Goal: Task Accomplishment & Management: Complete application form

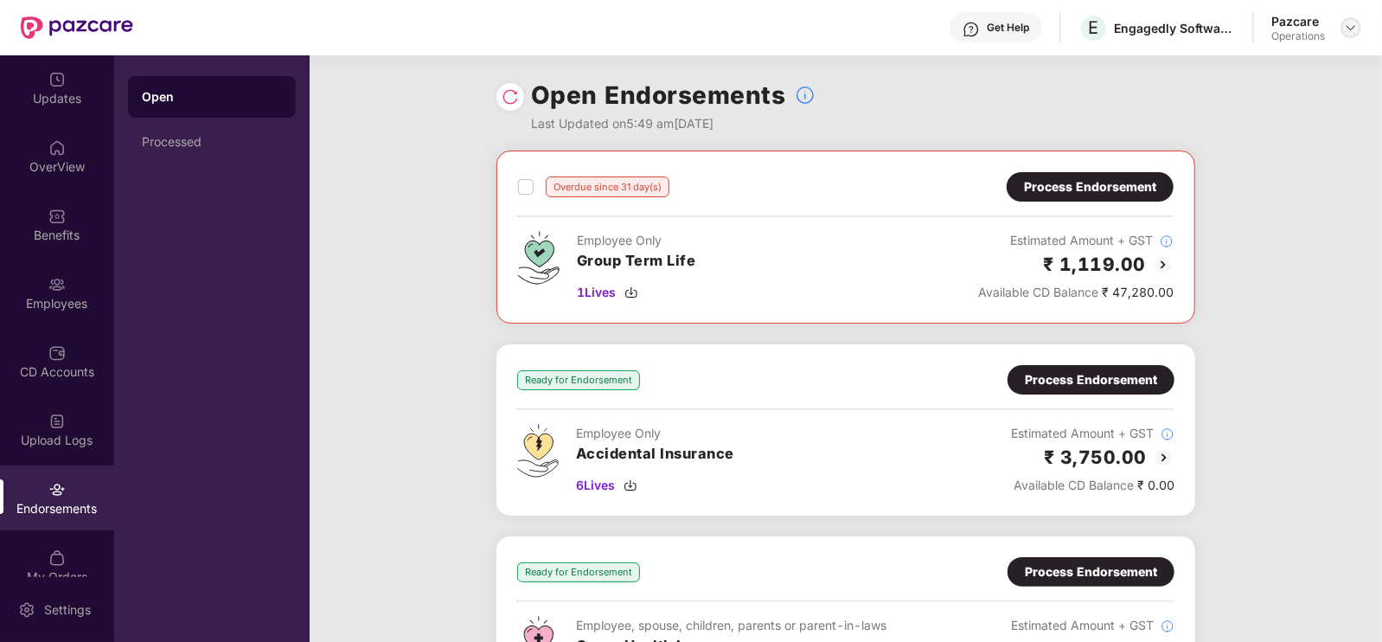
click at [1342, 28] on div at bounding box center [1350, 27] width 21 height 21
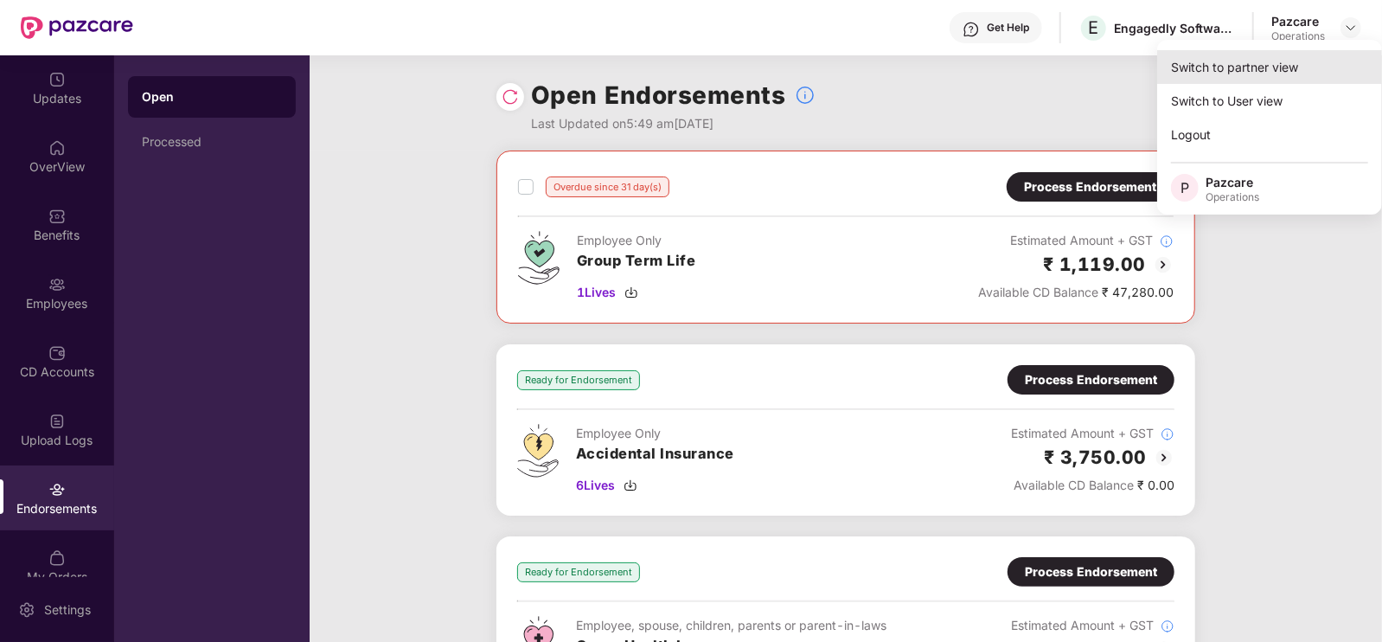
click at [1242, 77] on div "Switch to partner view" at bounding box center [1269, 67] width 225 height 34
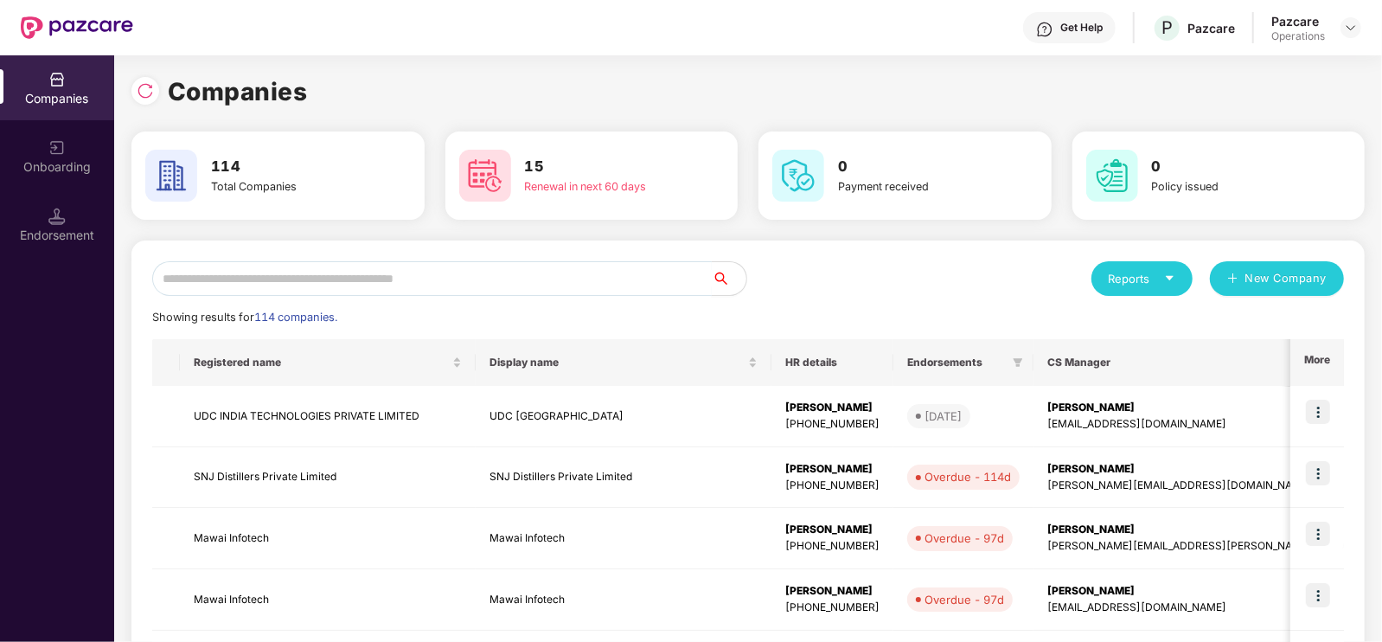
click at [239, 284] on input "text" at bounding box center [431, 278] width 559 height 35
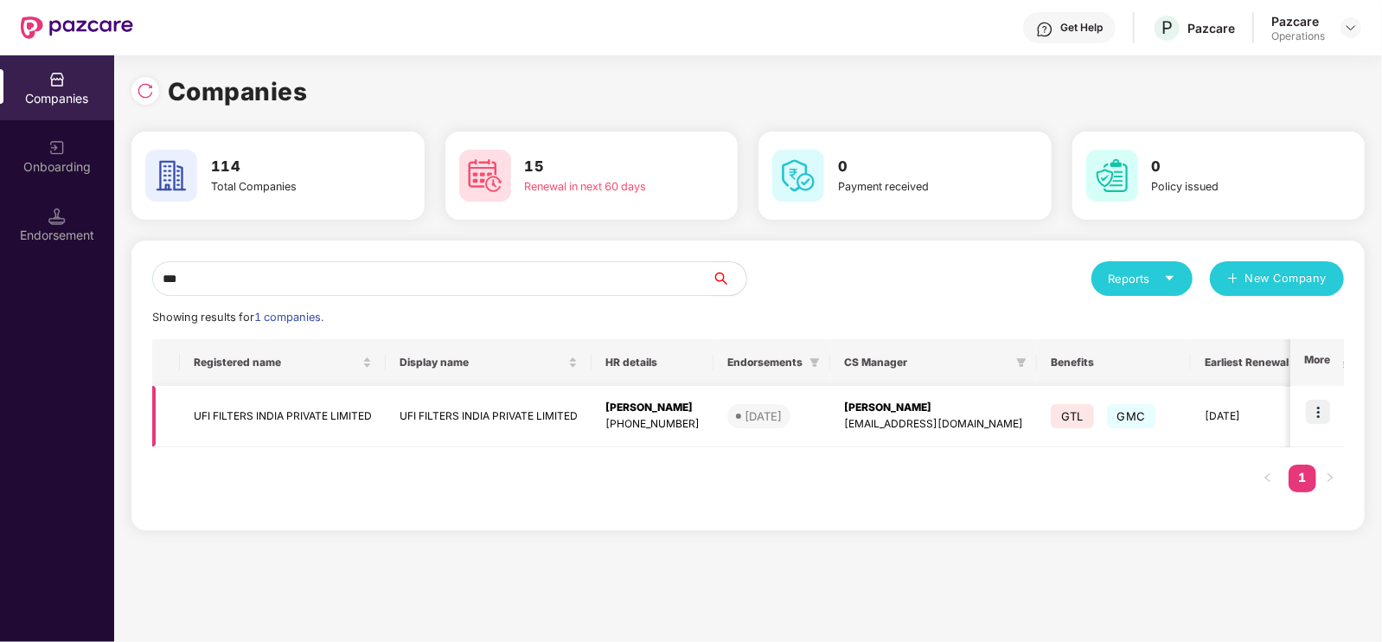
type input "***"
click at [252, 417] on td "UFI FILTERS INDIA PRIVATE LIMITED" at bounding box center [283, 416] width 206 height 61
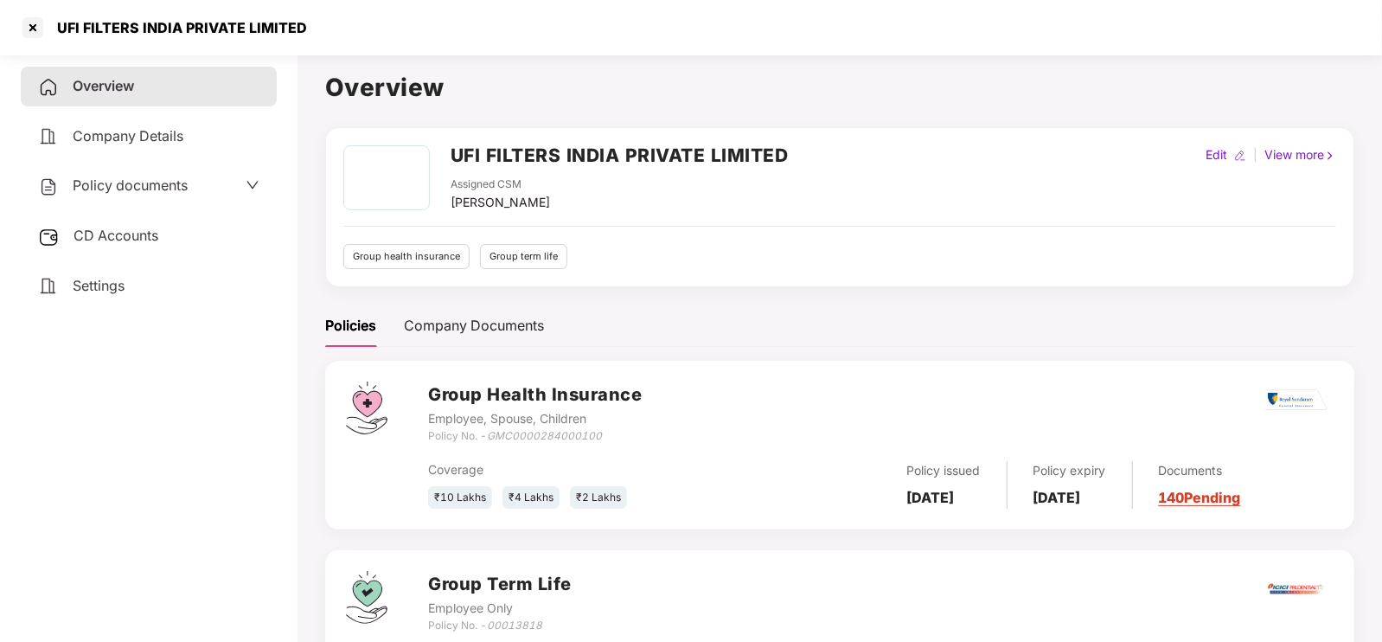
click at [89, 195] on div "Policy documents" at bounding box center [113, 186] width 150 height 22
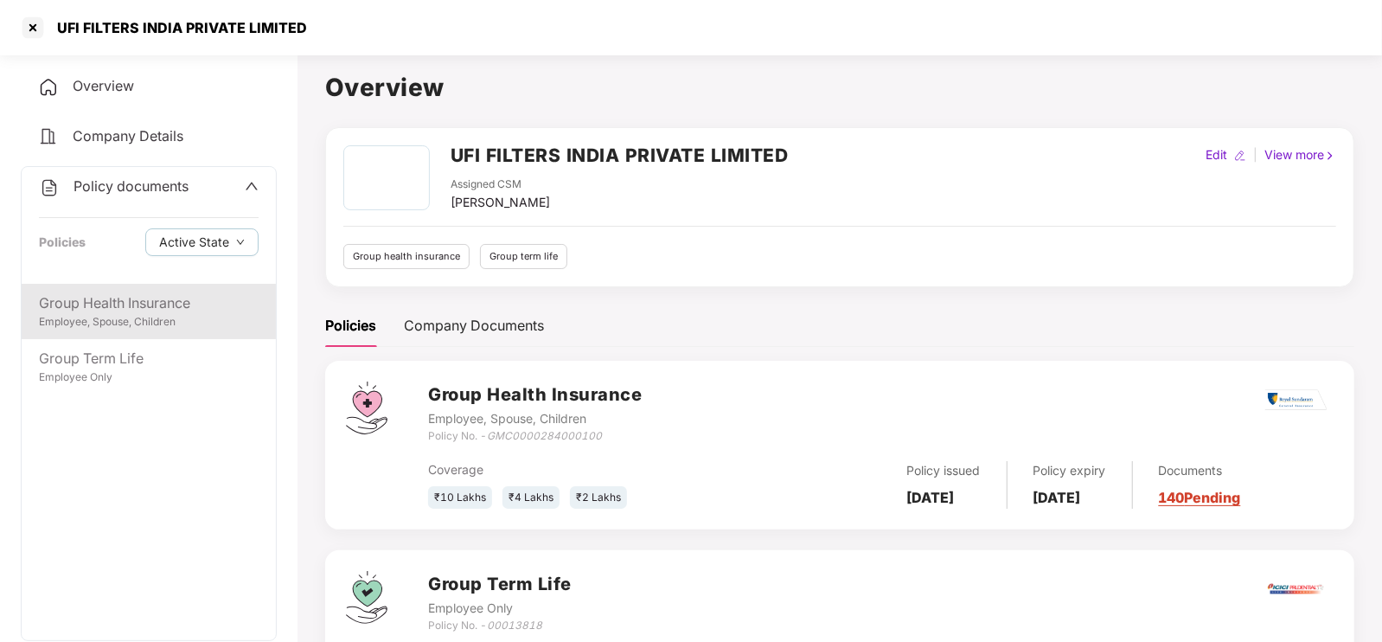
click at [92, 316] on div "Employee, Spouse, Children" at bounding box center [149, 322] width 220 height 16
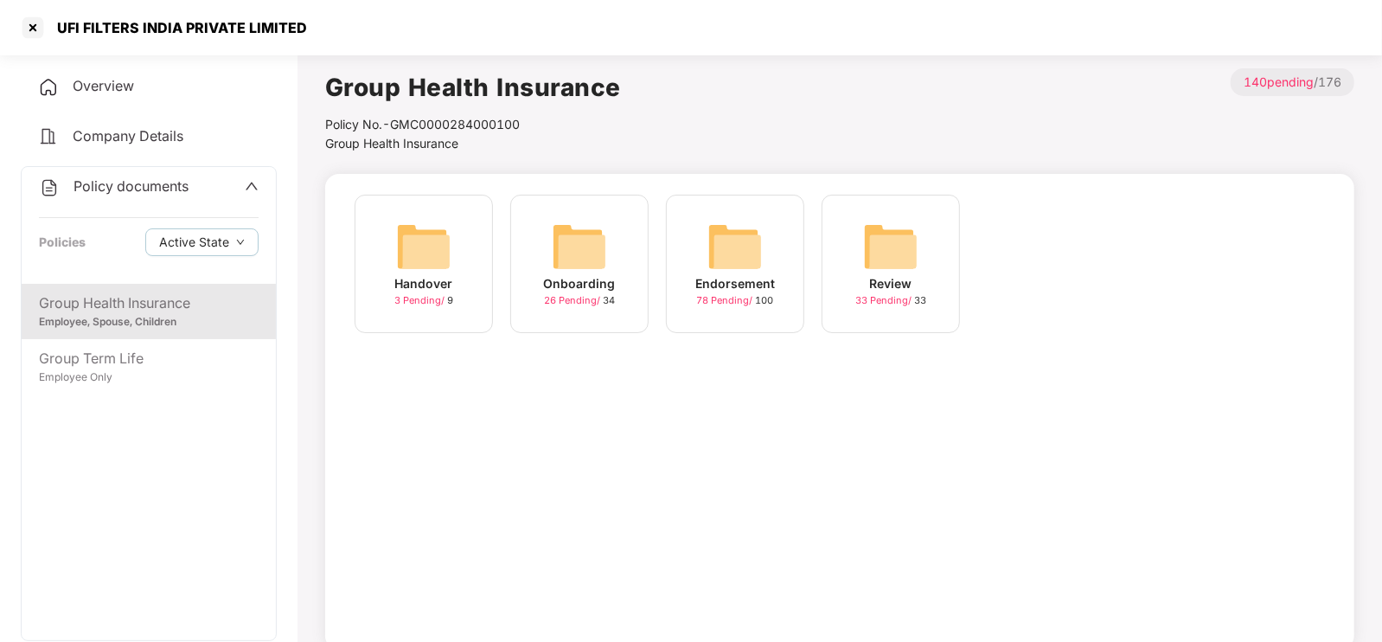
click at [745, 246] on img at bounding box center [734, 246] width 55 height 55
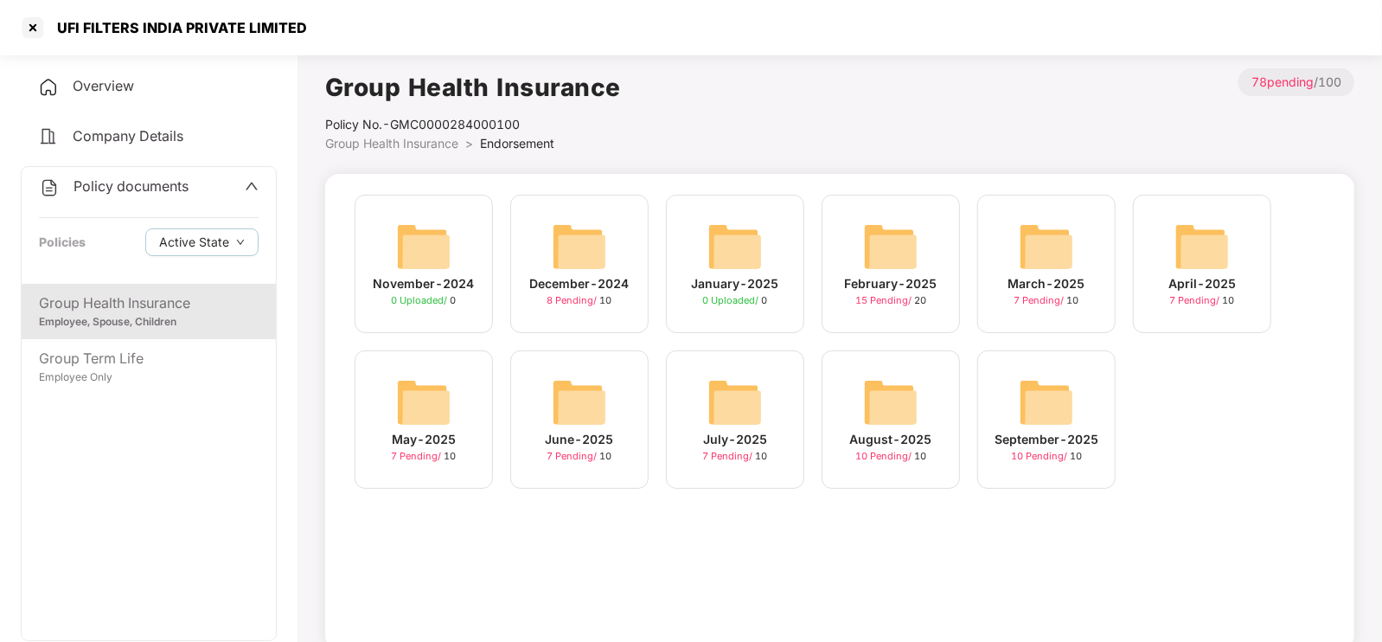
click at [745, 246] on img at bounding box center [734, 246] width 55 height 55
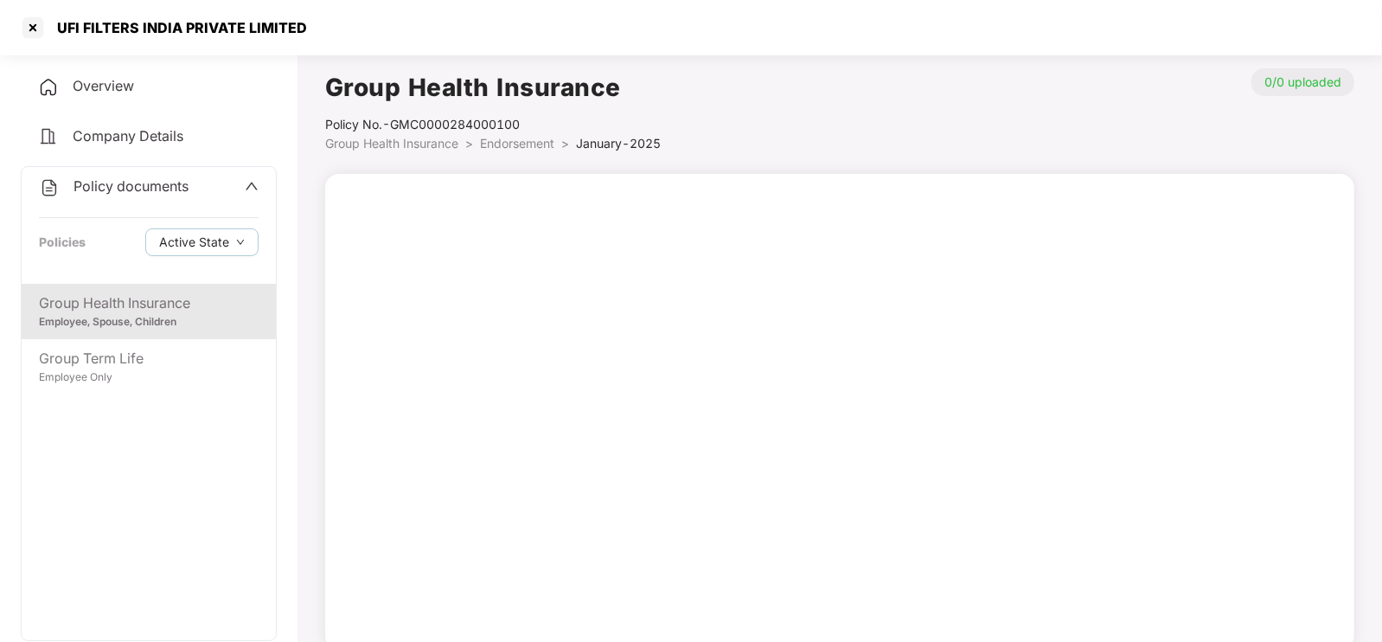
click at [513, 143] on span "Endorsement" at bounding box center [517, 143] width 74 height 15
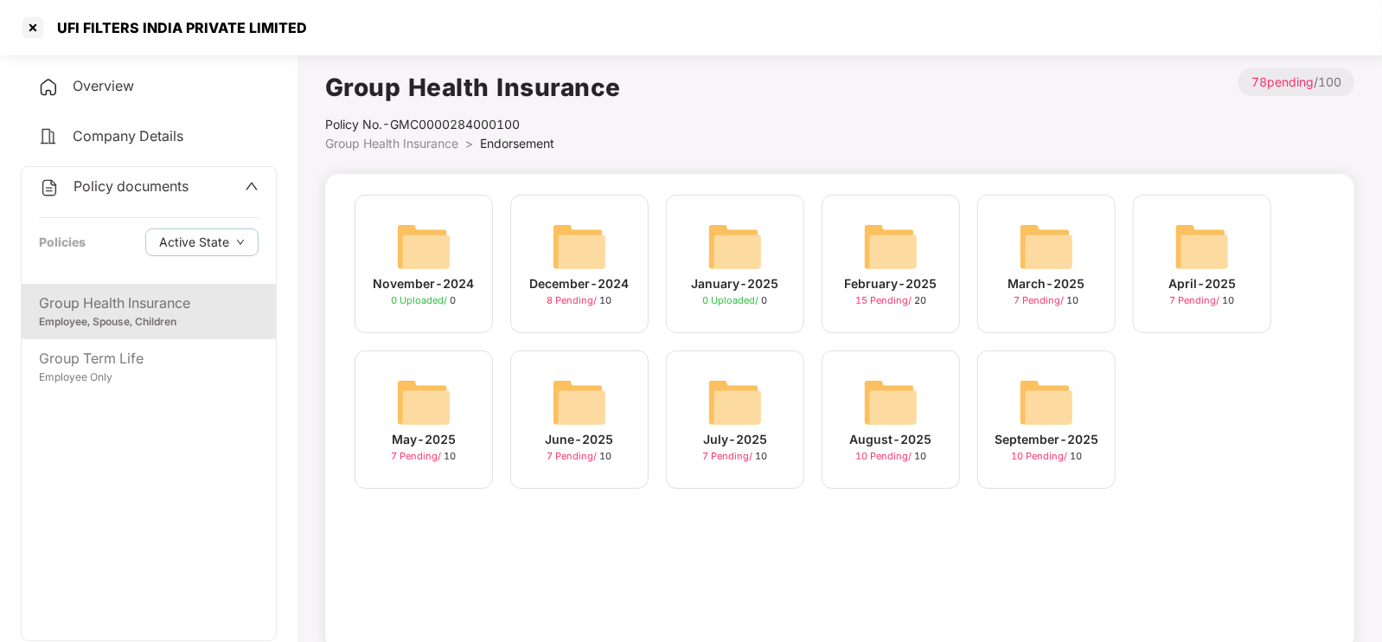
click at [1063, 418] on img at bounding box center [1046, 401] width 55 height 55
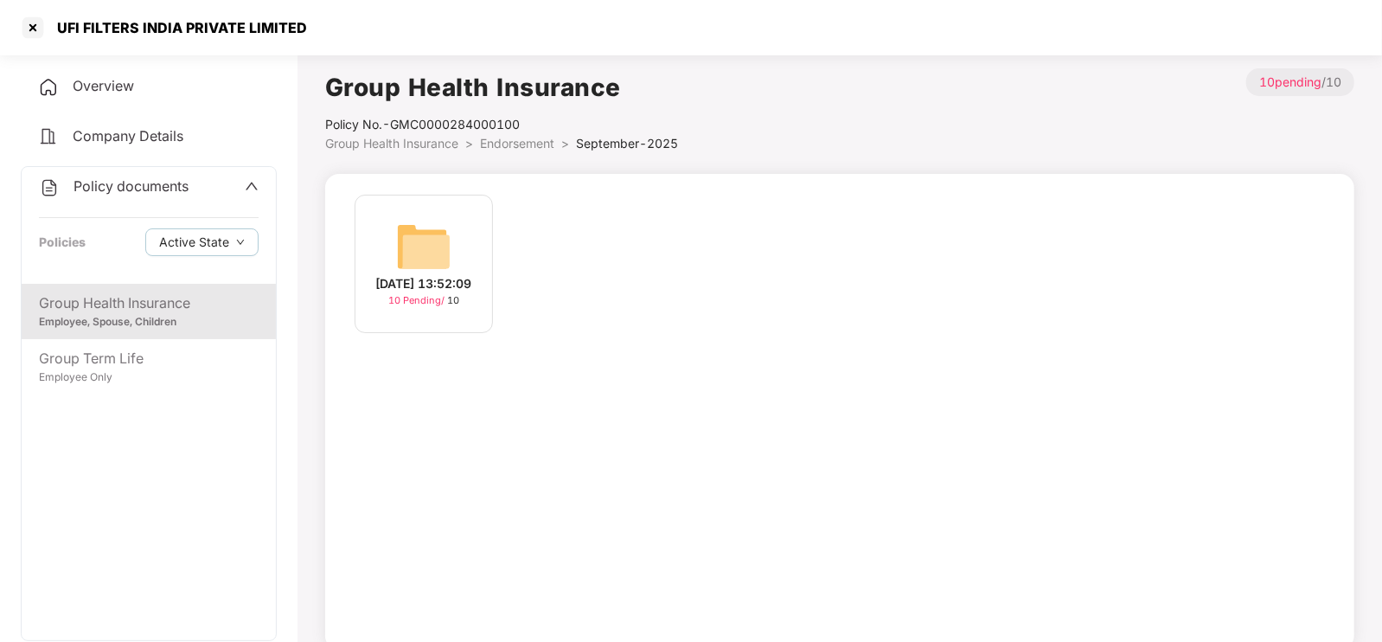
click at [429, 252] on img at bounding box center [423, 246] width 55 height 55
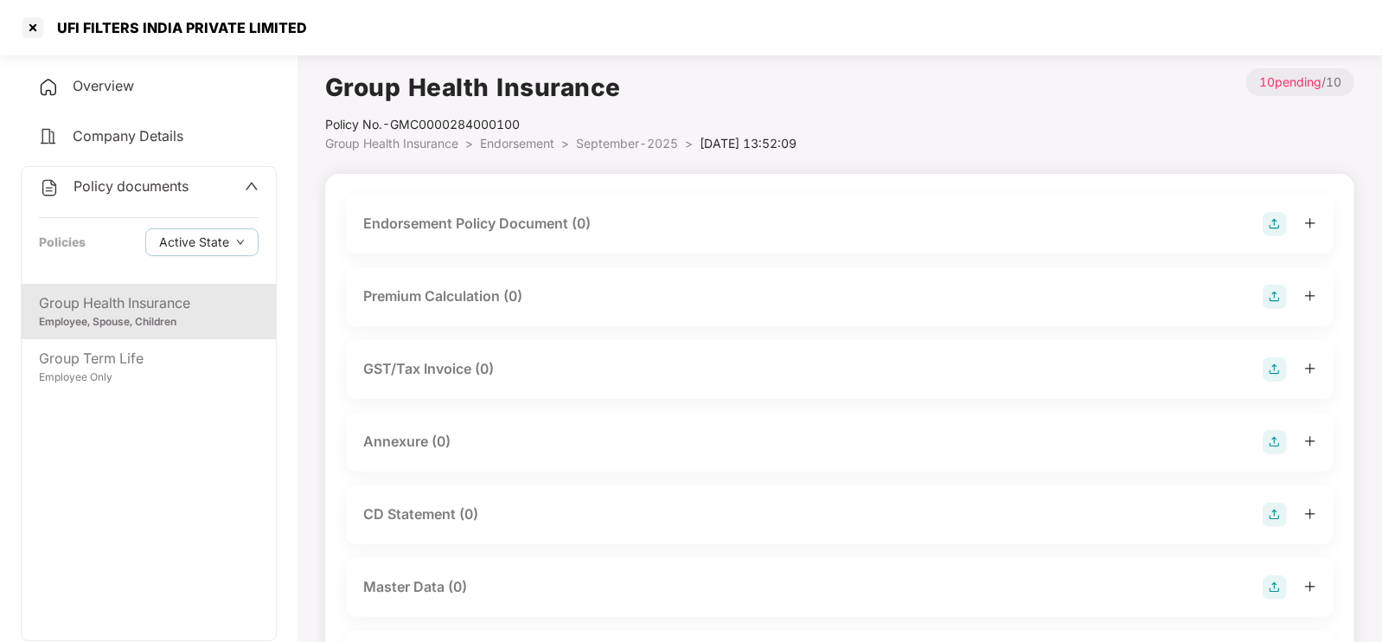
click at [643, 219] on div "Endorsement Policy Document (0)" at bounding box center [839, 224] width 953 height 24
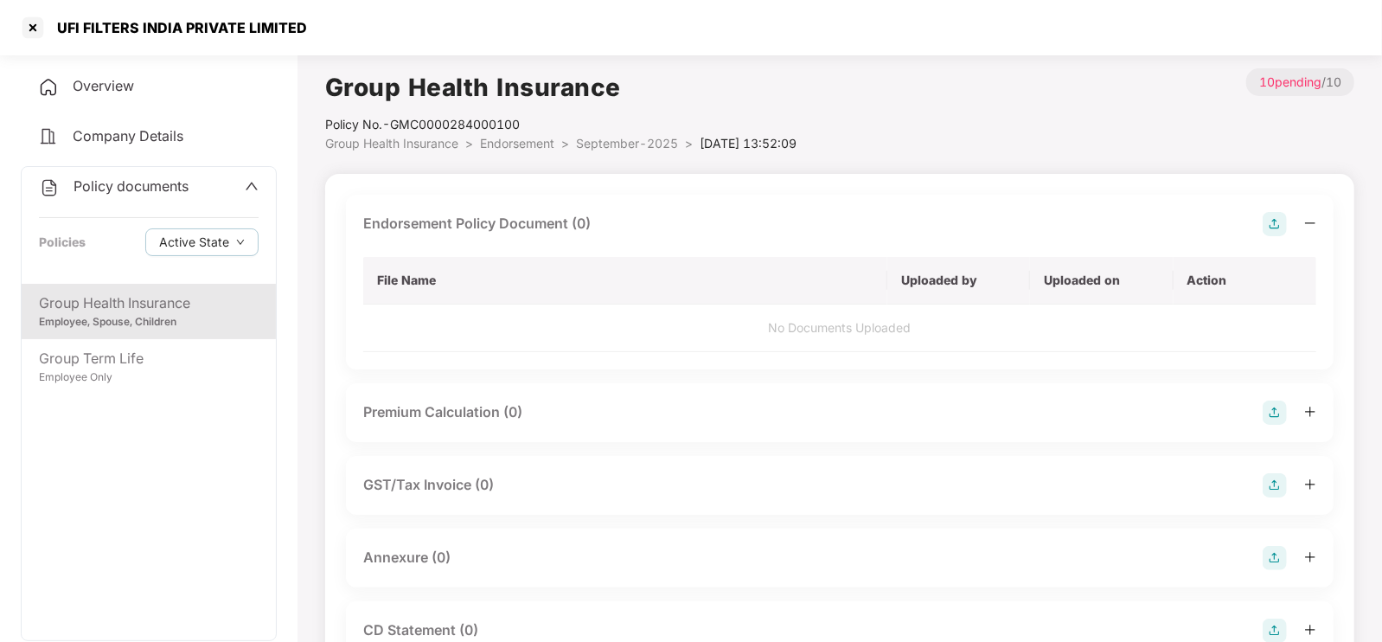
click at [1277, 227] on img at bounding box center [1274, 224] width 24 height 24
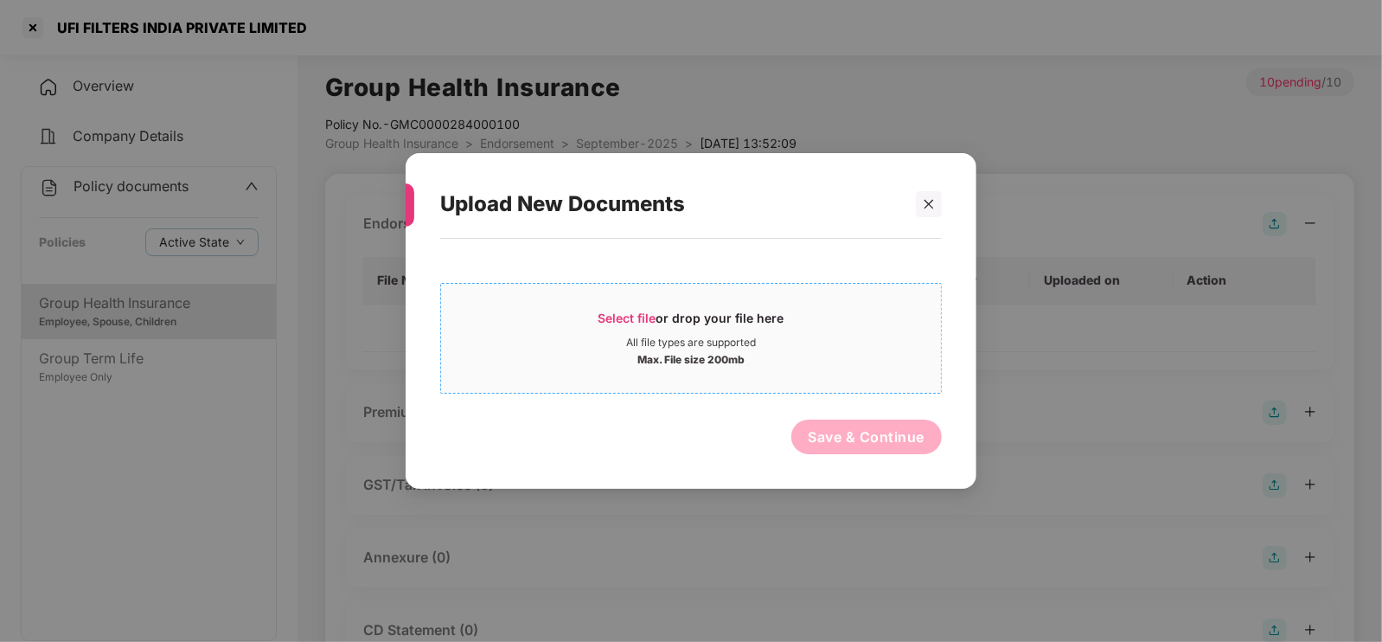
click at [625, 313] on span "Select file" at bounding box center [627, 317] width 58 height 15
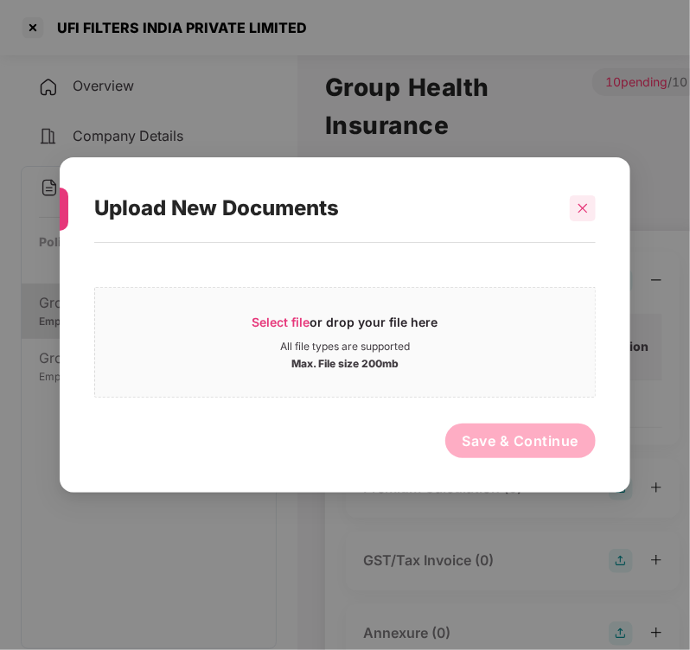
click at [584, 205] on icon "close" at bounding box center [583, 208] width 10 height 10
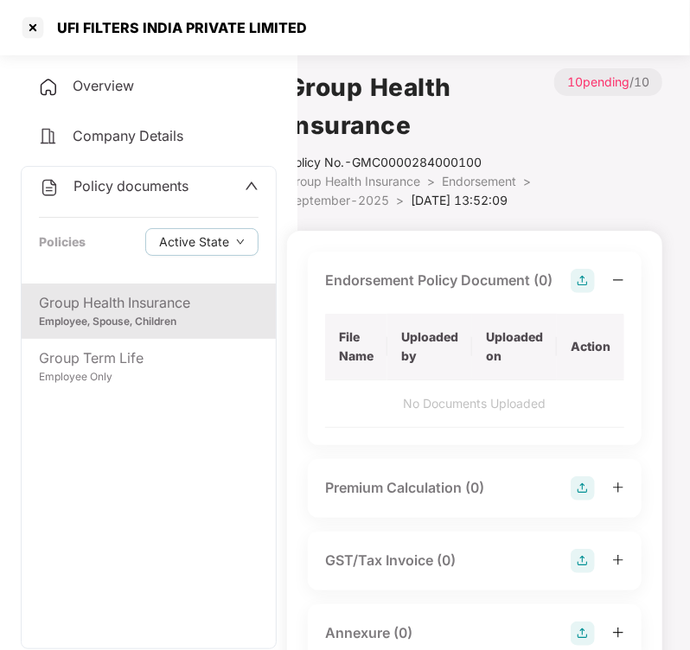
scroll to position [3, 38]
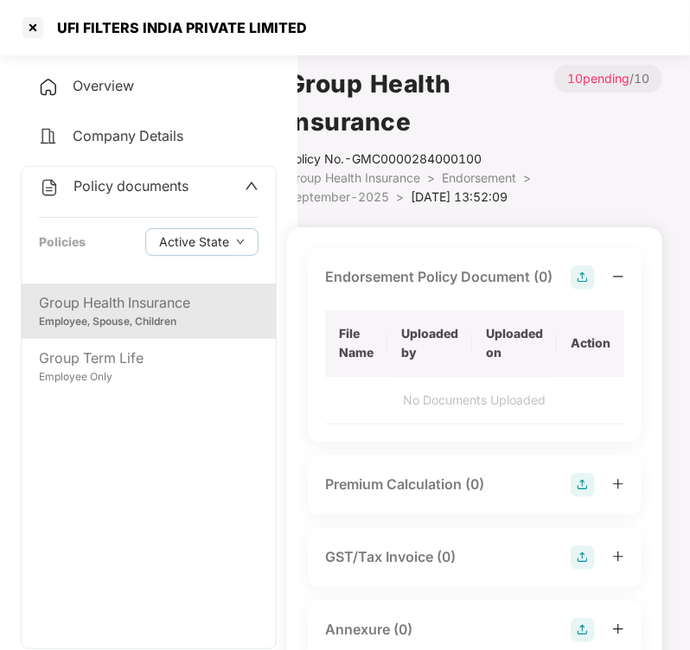
click at [585, 265] on img at bounding box center [583, 277] width 24 height 24
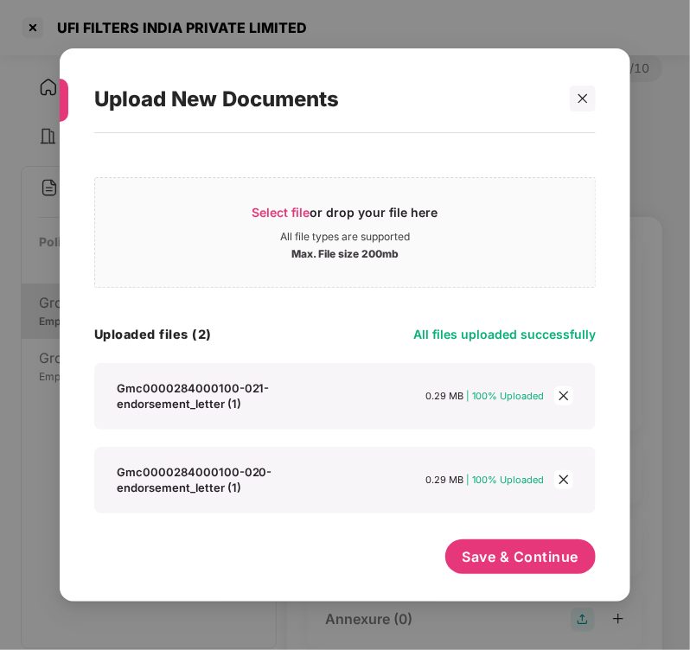
scroll to position [6, 0]
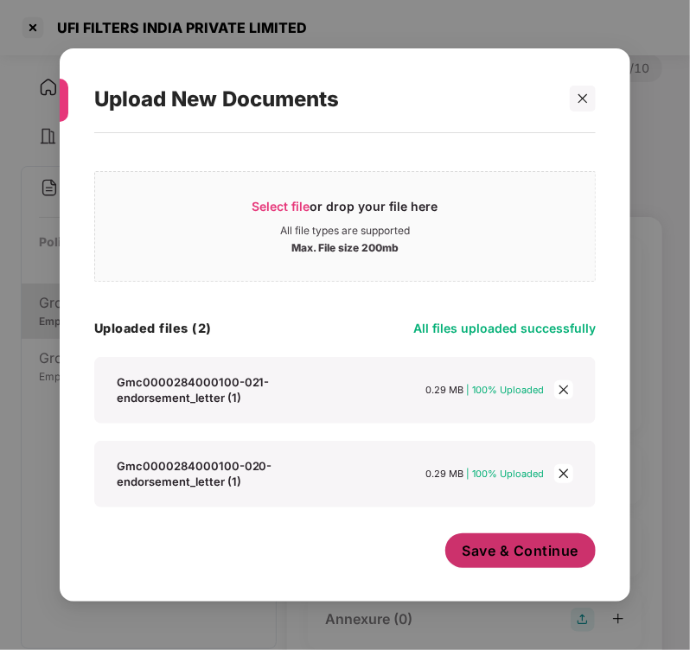
click at [519, 552] on span "Save & Continue" at bounding box center [521, 550] width 117 height 19
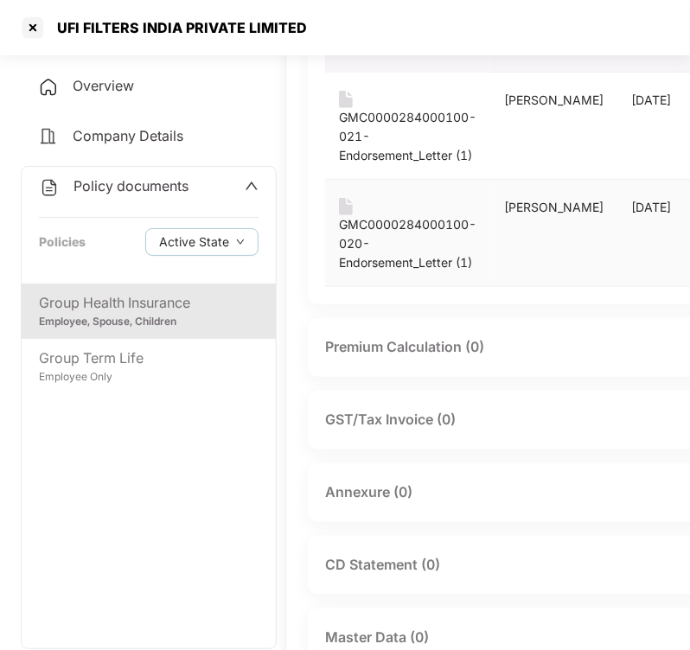
scroll to position [271, 38]
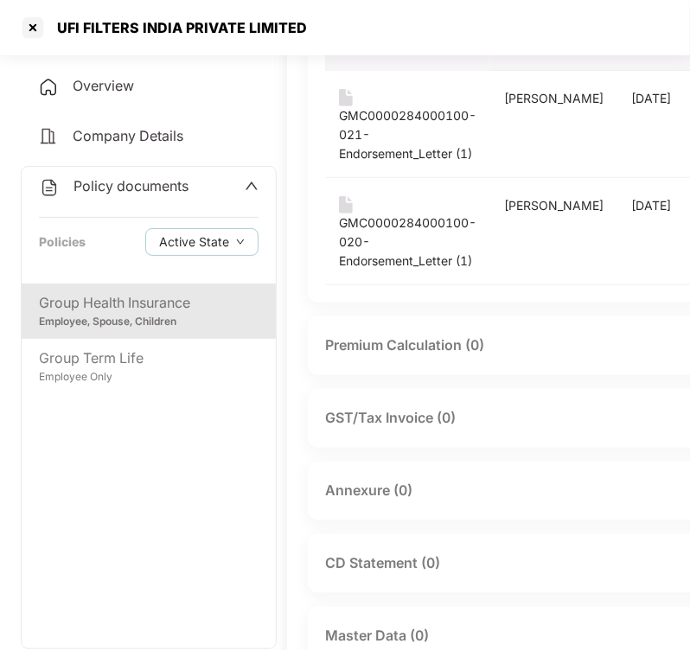
click at [458, 490] on div "Annexure (0)" at bounding box center [547, 491] width 444 height 24
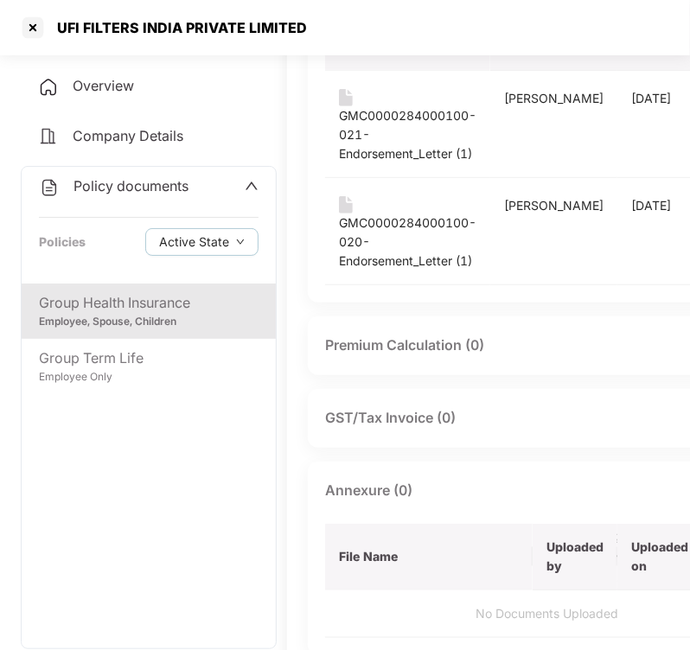
scroll to position [271, 142]
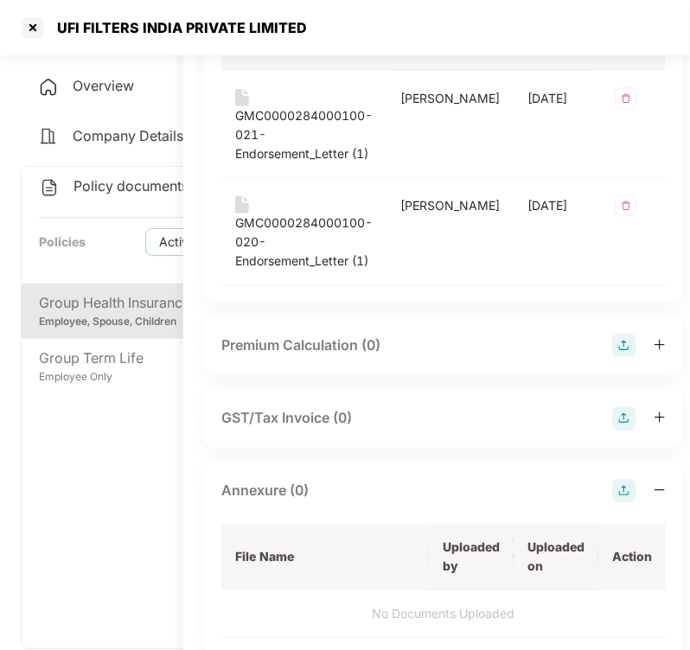
click at [612, 492] on img at bounding box center [624, 491] width 24 height 24
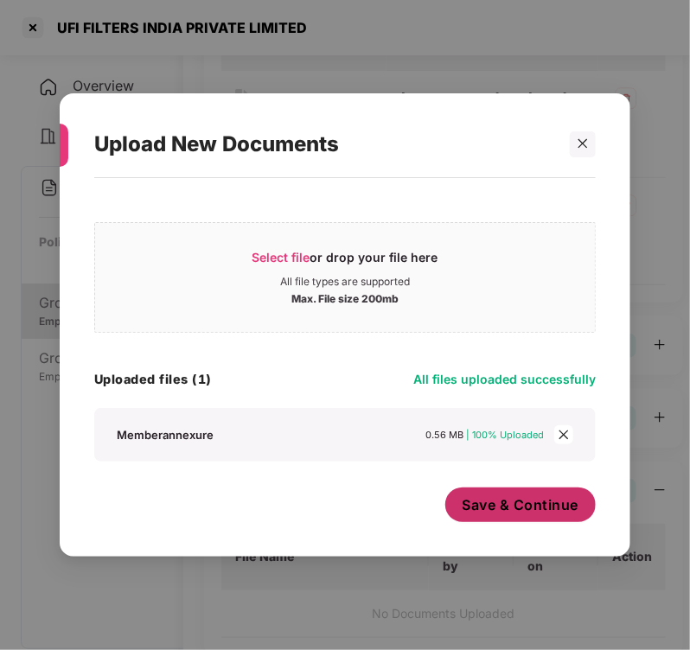
click at [540, 504] on span "Save & Continue" at bounding box center [521, 504] width 117 height 19
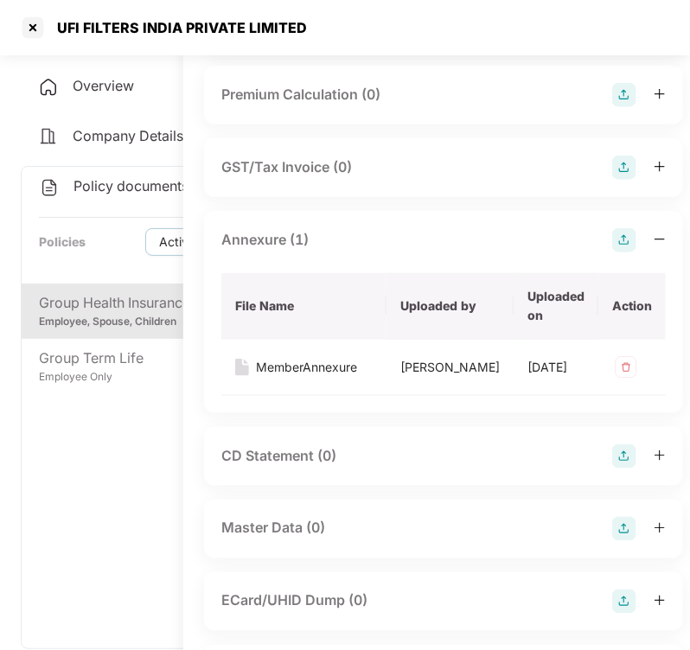
scroll to position [565, 142]
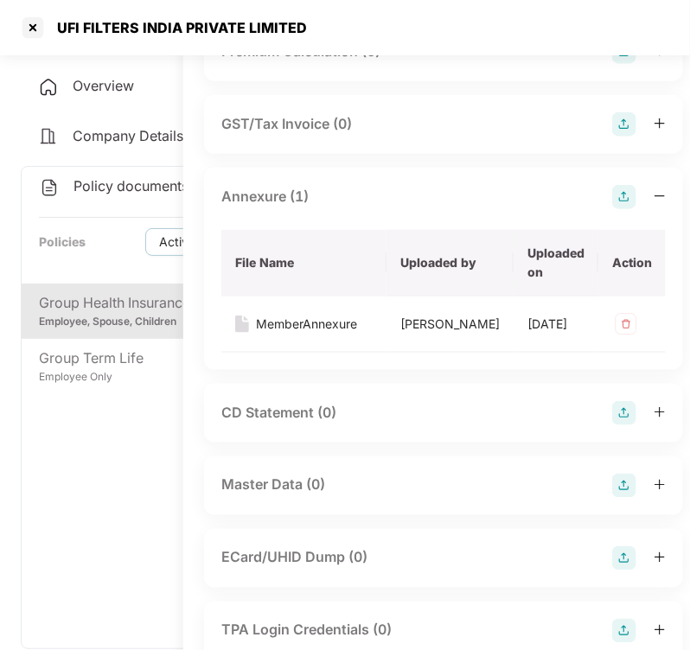
click at [612, 493] on img at bounding box center [624, 486] width 24 height 24
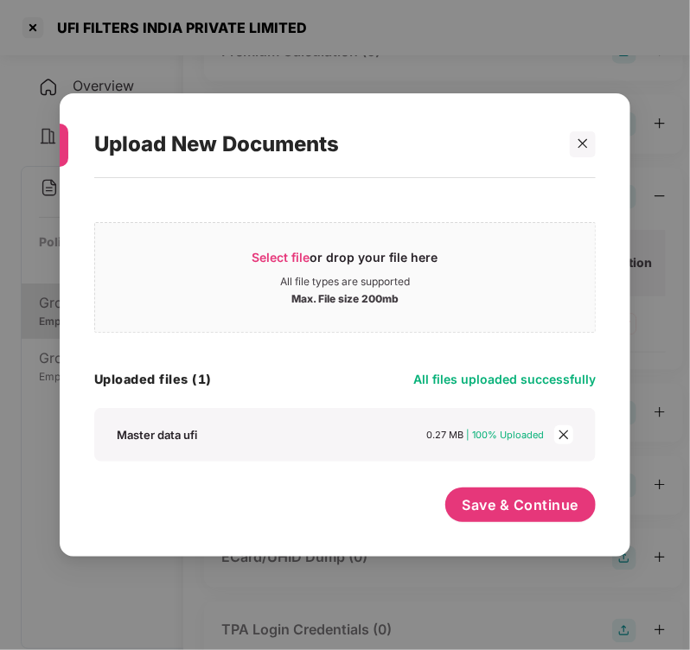
click at [638, 114] on div "Upload New Documents Select file or drop your file here All file types are supp…" at bounding box center [345, 325] width 690 height 650
click at [552, 499] on span "Save & Continue" at bounding box center [521, 504] width 117 height 19
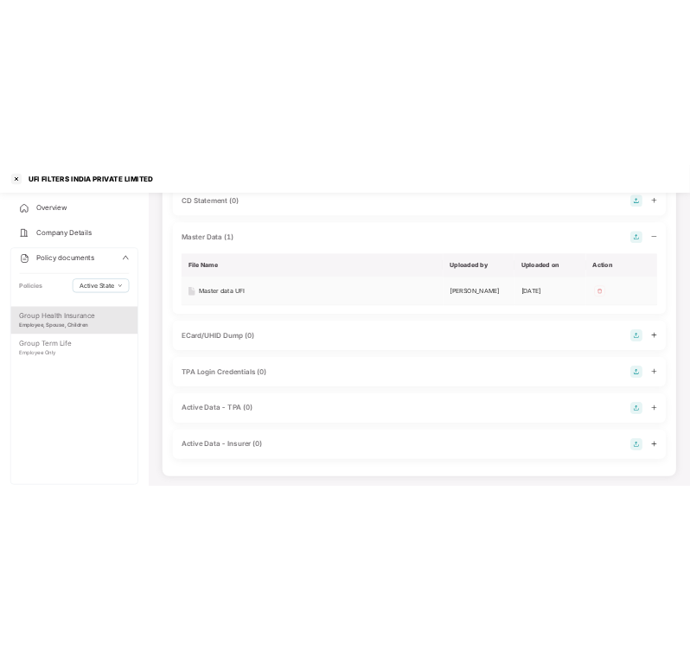
scroll to position [0, 0]
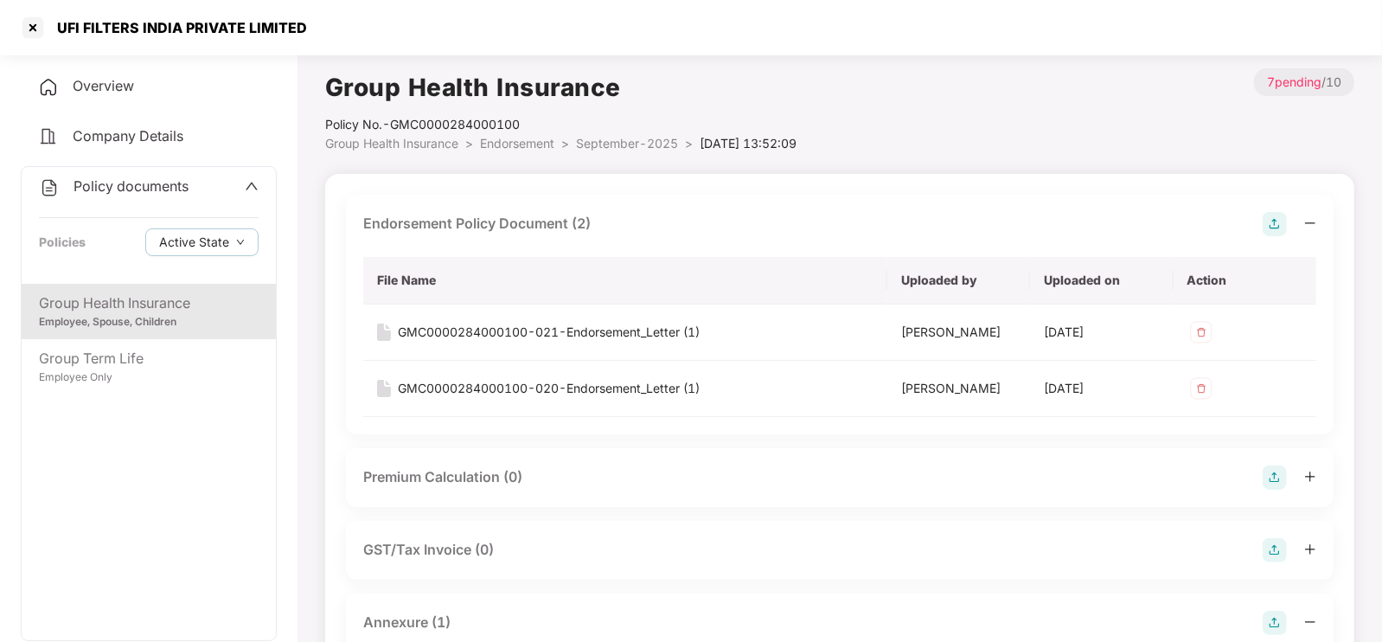
click at [540, 138] on span "Endorsement" at bounding box center [517, 143] width 74 height 15
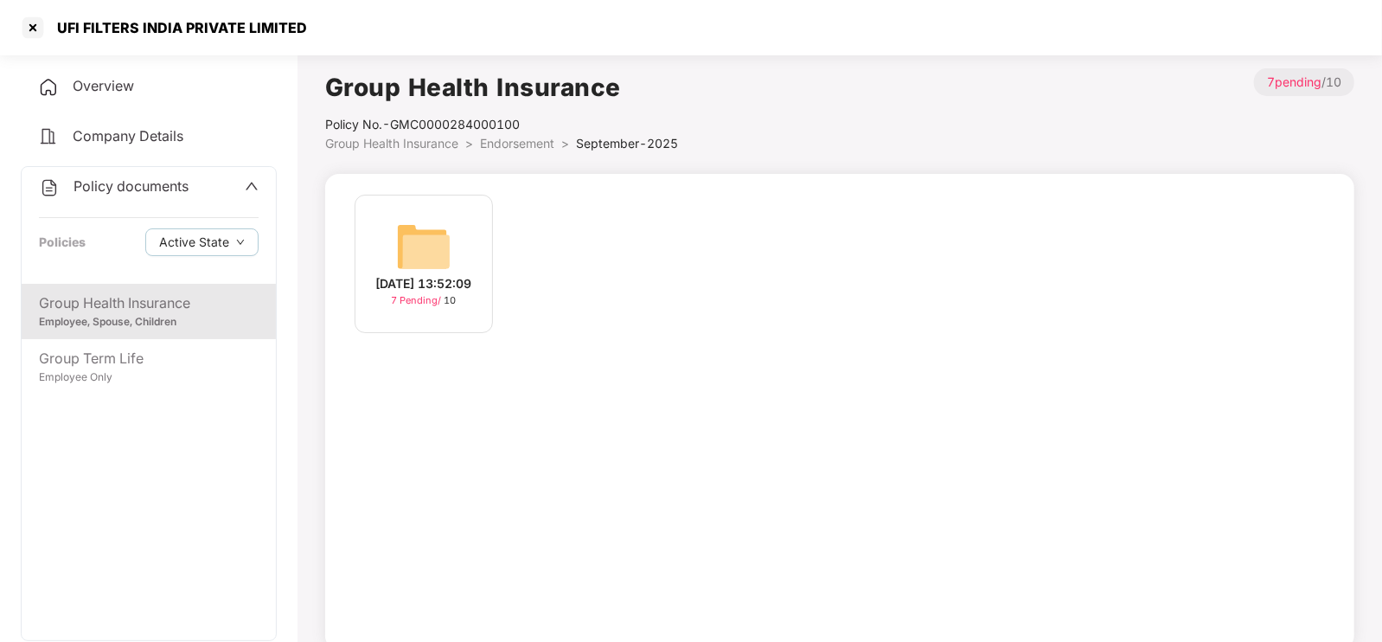
click at [484, 144] on span "Endorsement" at bounding box center [517, 143] width 74 height 15
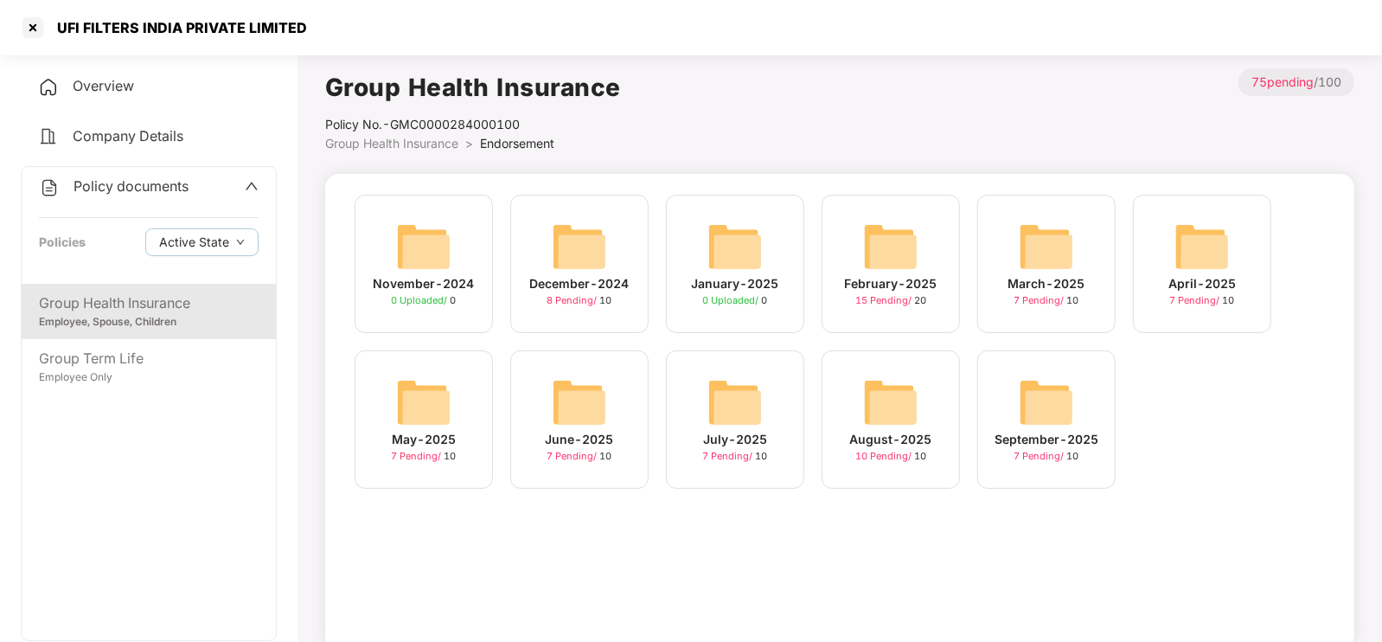
click at [880, 425] on img at bounding box center [890, 401] width 55 height 55
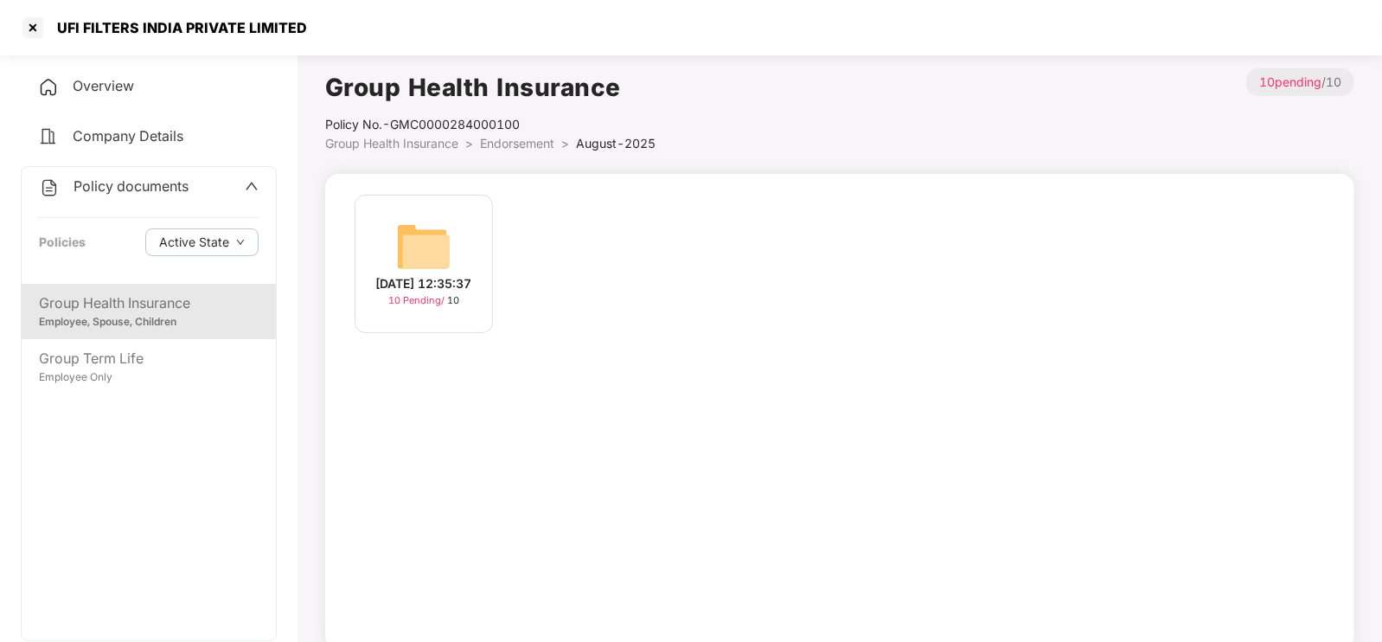
click at [436, 279] on div "[DATE] 12:35:37" at bounding box center [424, 283] width 96 height 19
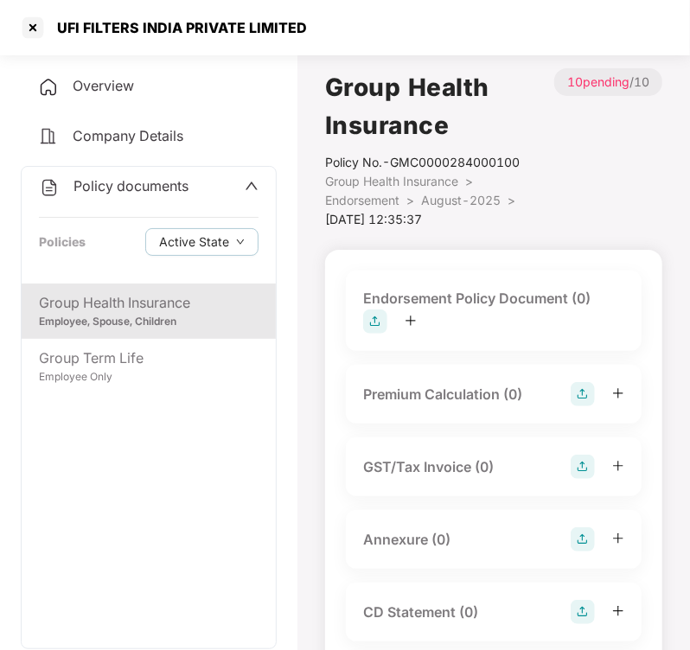
click at [411, 315] on icon "plus" at bounding box center [411, 321] width 12 height 12
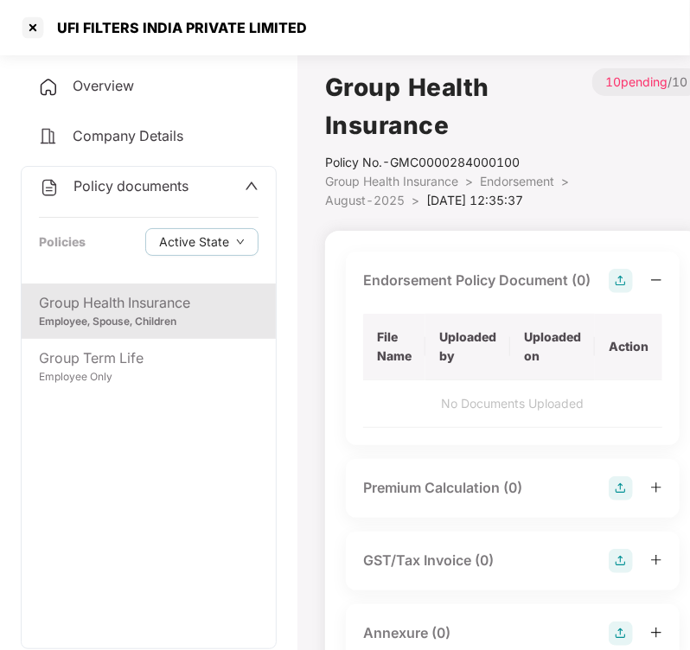
click at [611, 269] on img at bounding box center [621, 281] width 24 height 24
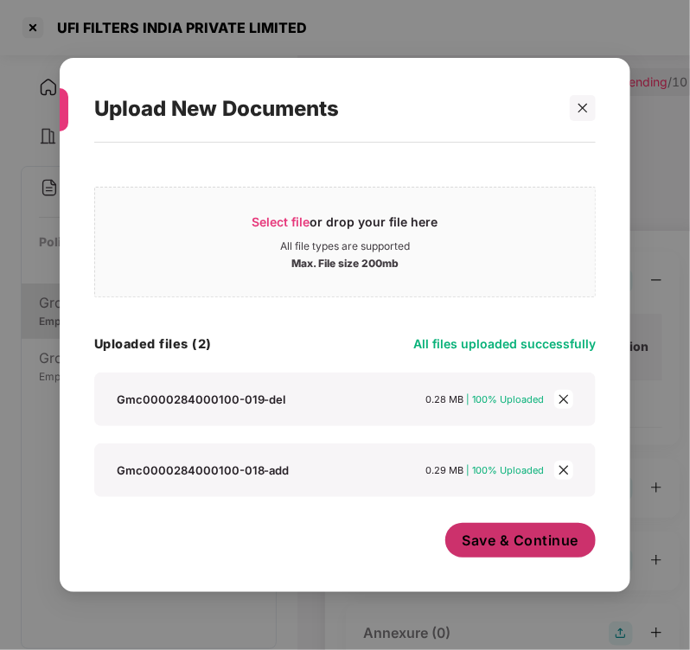
click at [544, 541] on span "Save & Continue" at bounding box center [521, 540] width 117 height 19
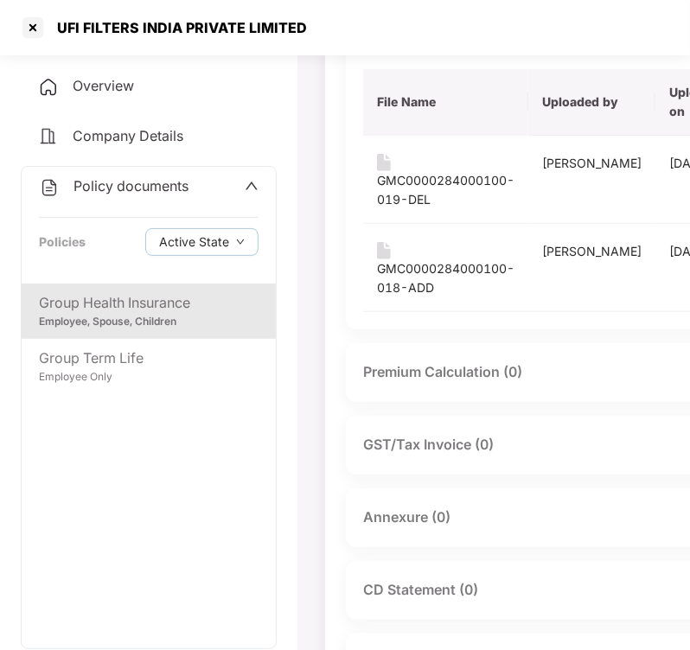
scroll to position [218, 0]
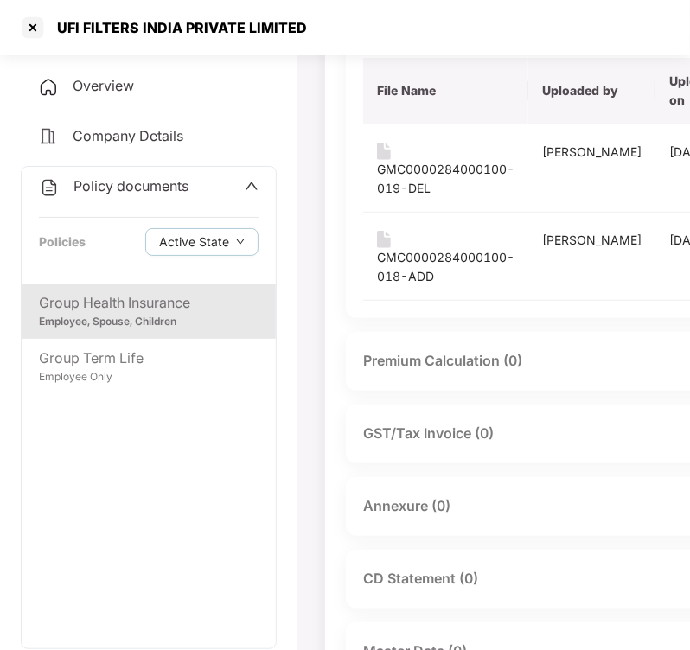
click at [458, 510] on div "Annexure (0)" at bounding box center [585, 507] width 444 height 24
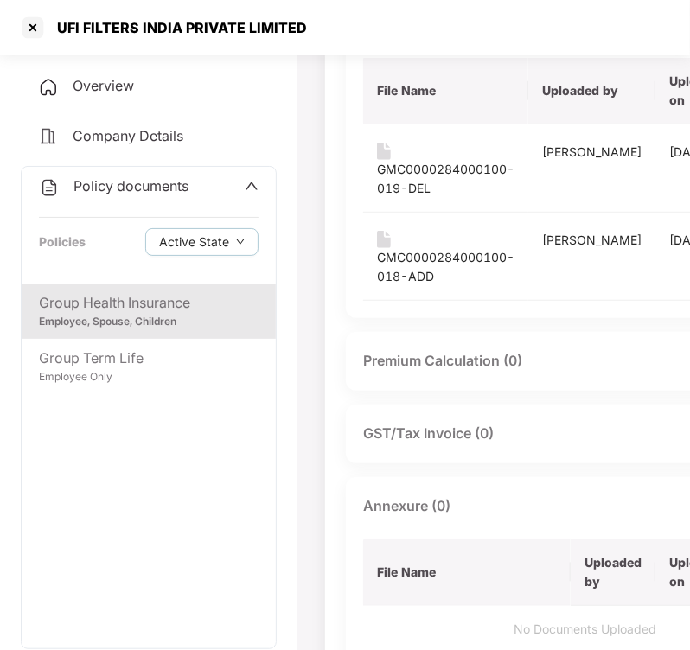
scroll to position [218, 142]
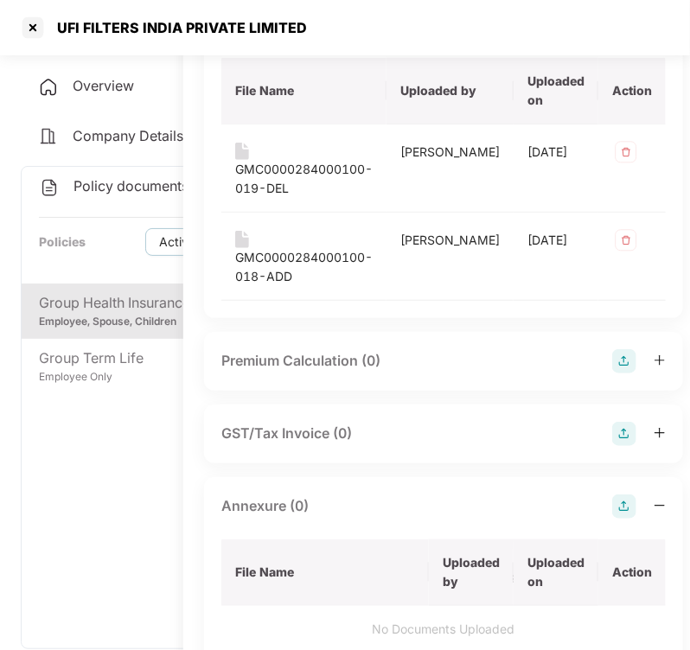
click at [612, 501] on img at bounding box center [624, 507] width 24 height 24
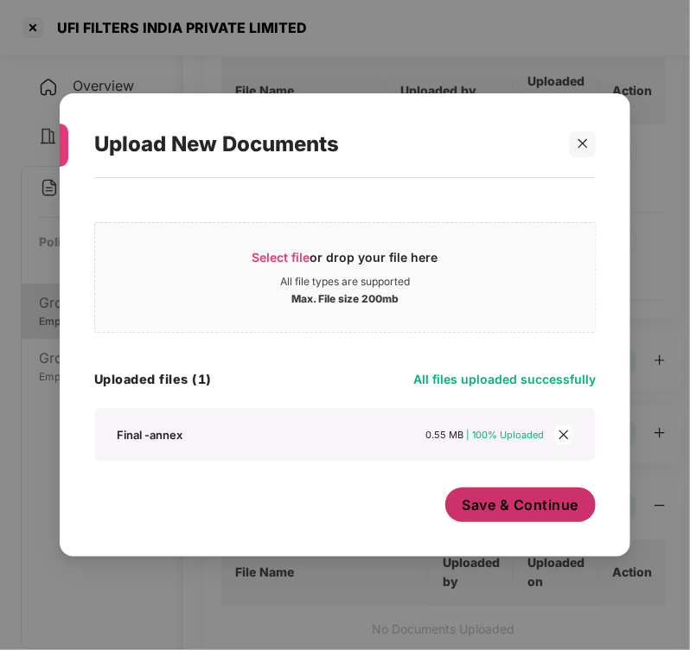
click at [491, 516] on button "Save & Continue" at bounding box center [520, 505] width 151 height 35
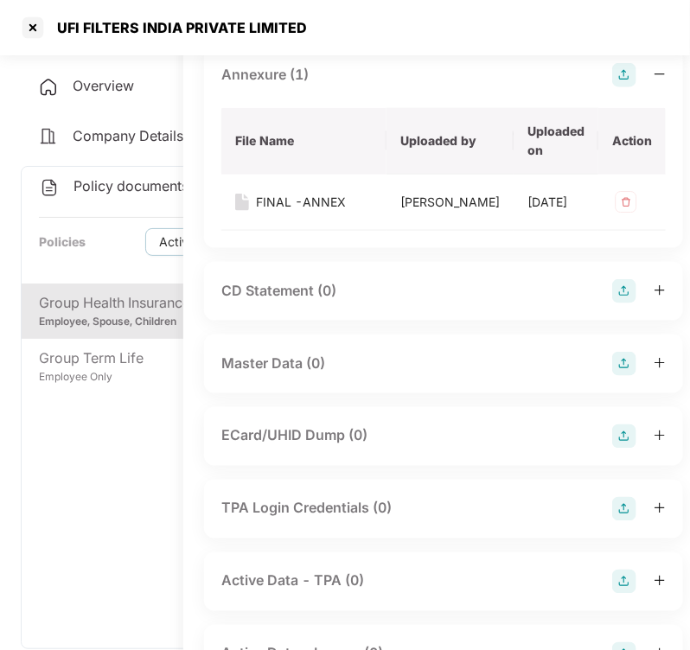
scroll to position [650, 142]
click at [612, 375] on img at bounding box center [624, 363] width 24 height 24
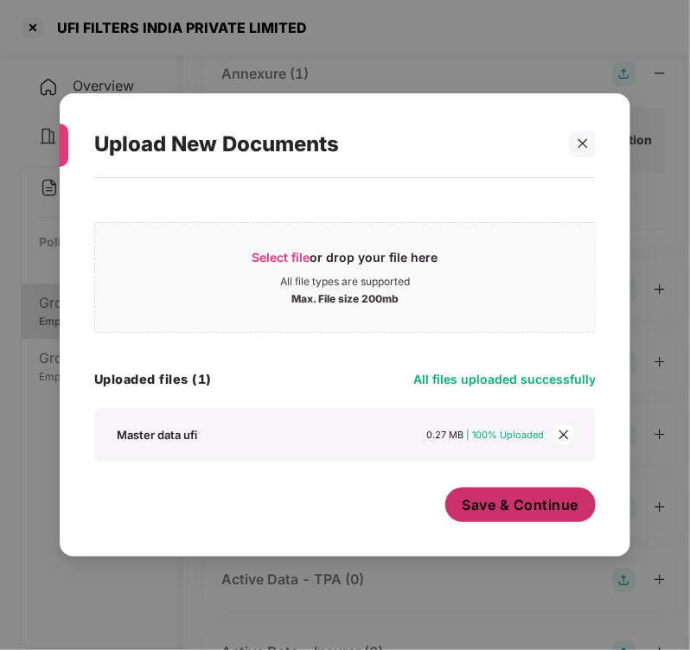
click at [549, 508] on span "Save & Continue" at bounding box center [521, 504] width 117 height 19
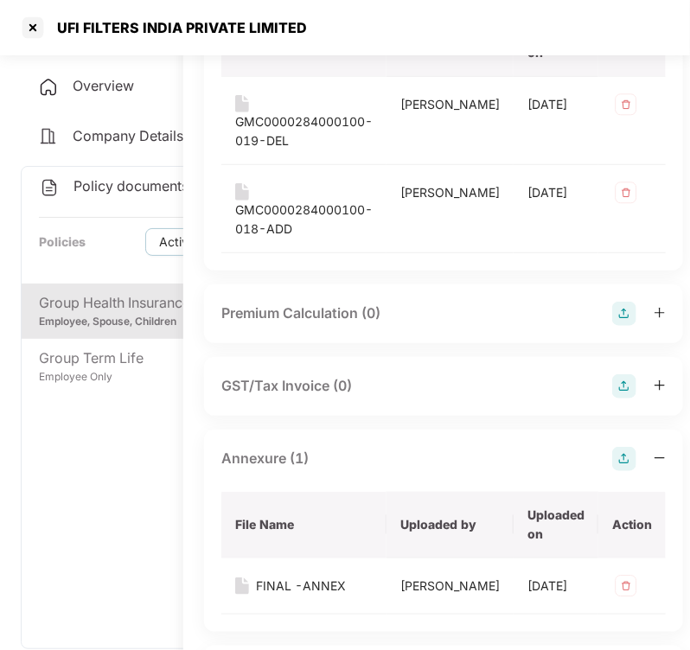
scroll to position [0, 142]
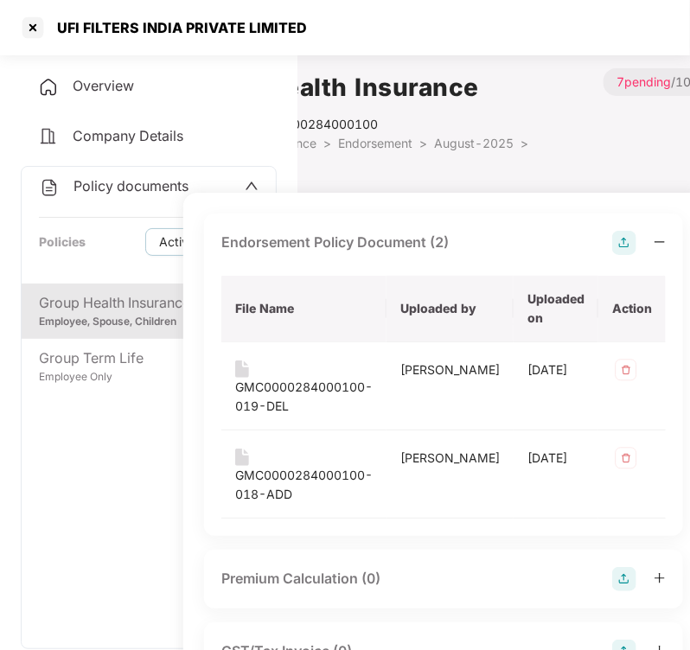
click at [520, 79] on h1 "Group Health Insurance" at bounding box center [393, 87] width 420 height 38
click at [319, 125] on div "Policy No.- GMC0000284000100" at bounding box center [393, 124] width 420 height 19
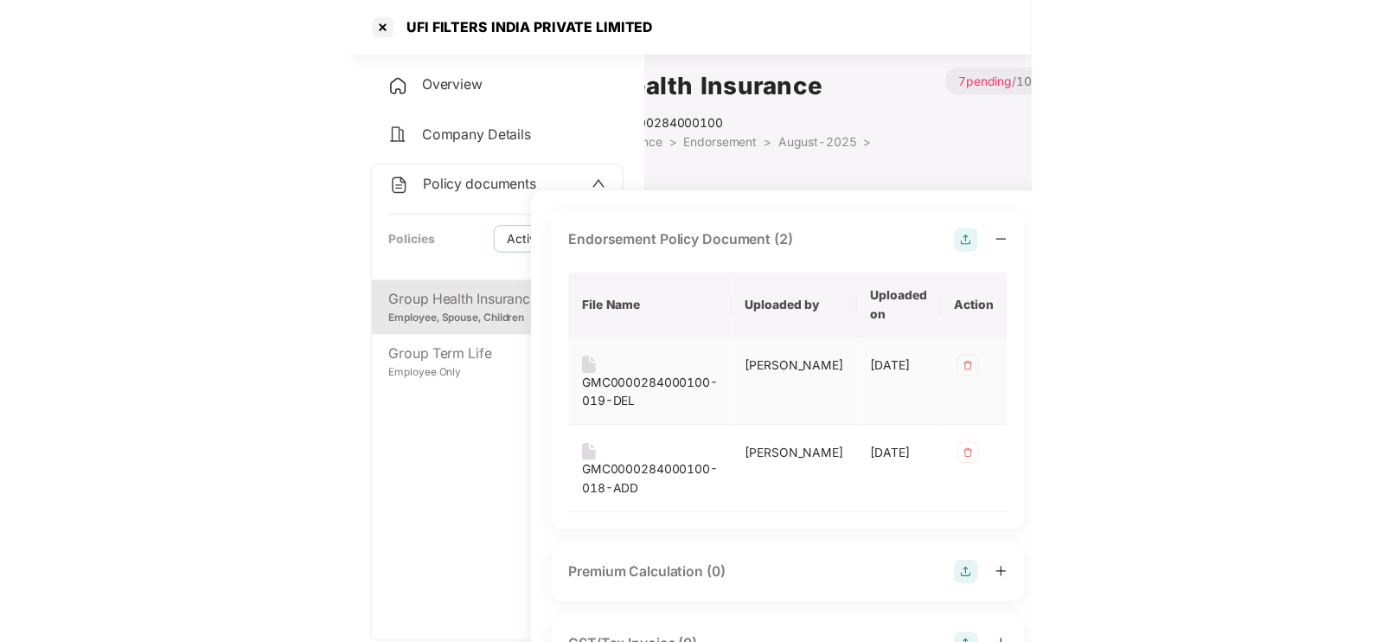
scroll to position [0, 0]
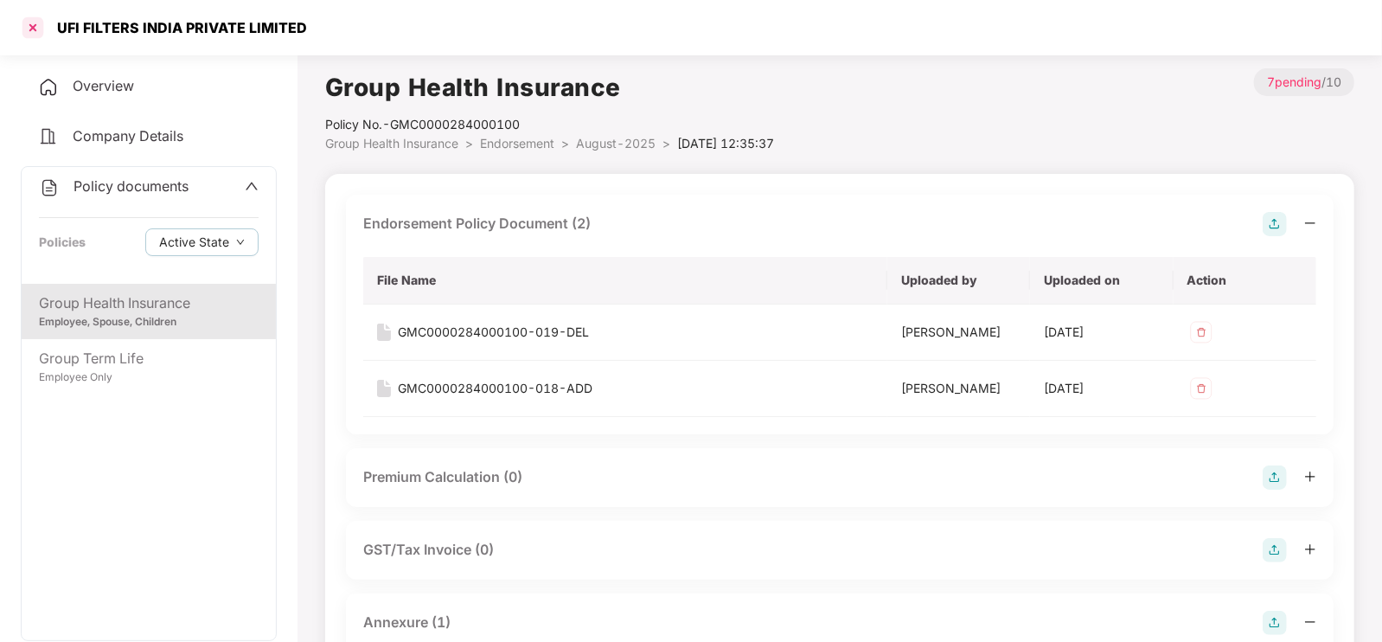
click at [33, 27] on div at bounding box center [33, 28] width 28 height 28
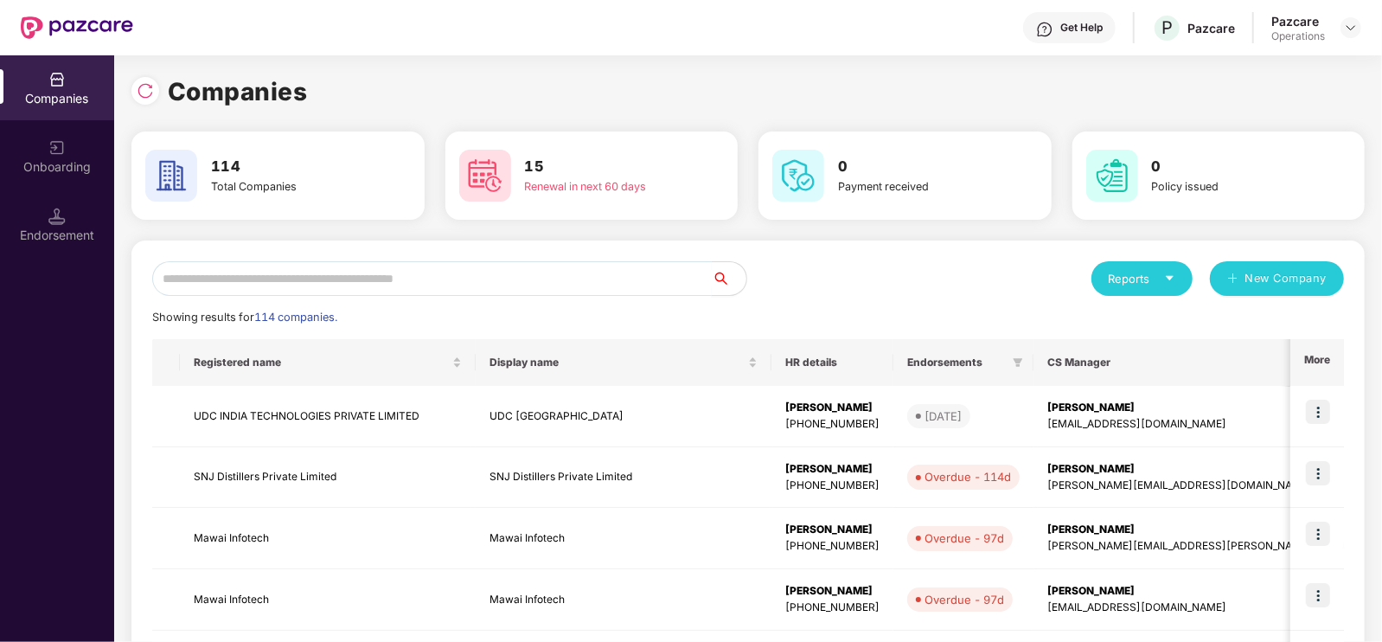
click at [292, 278] on input "text" at bounding box center [431, 278] width 559 height 35
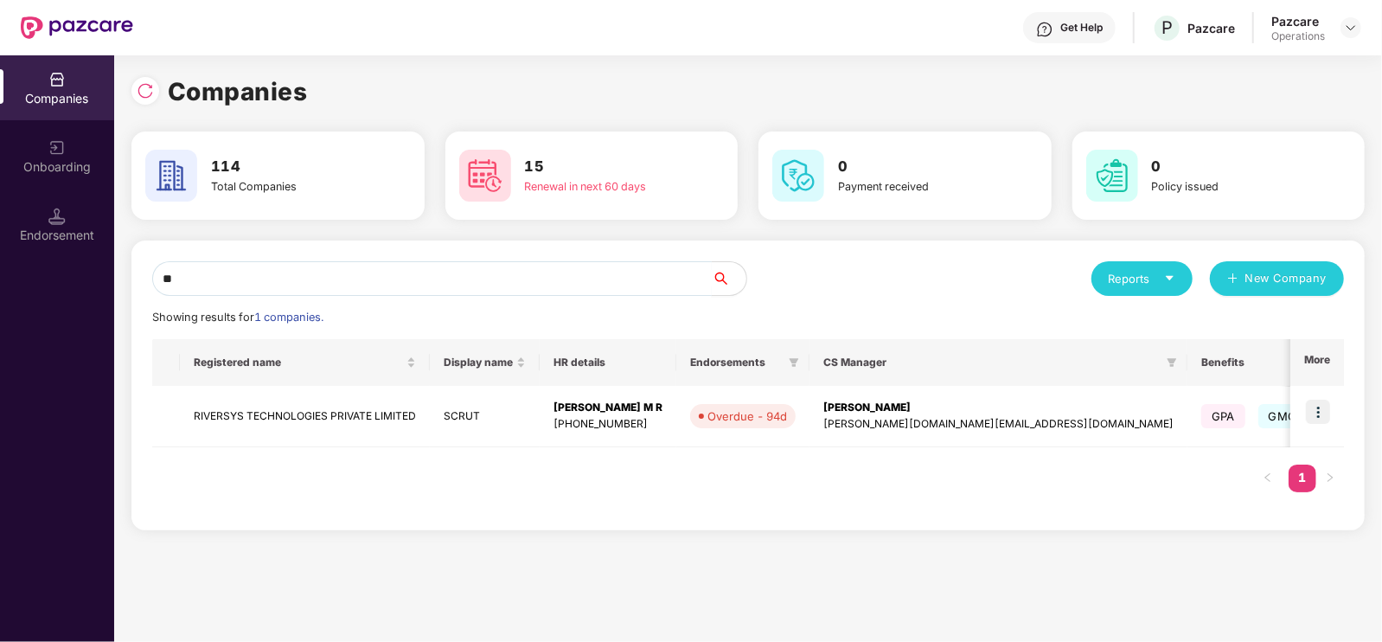
type input "*"
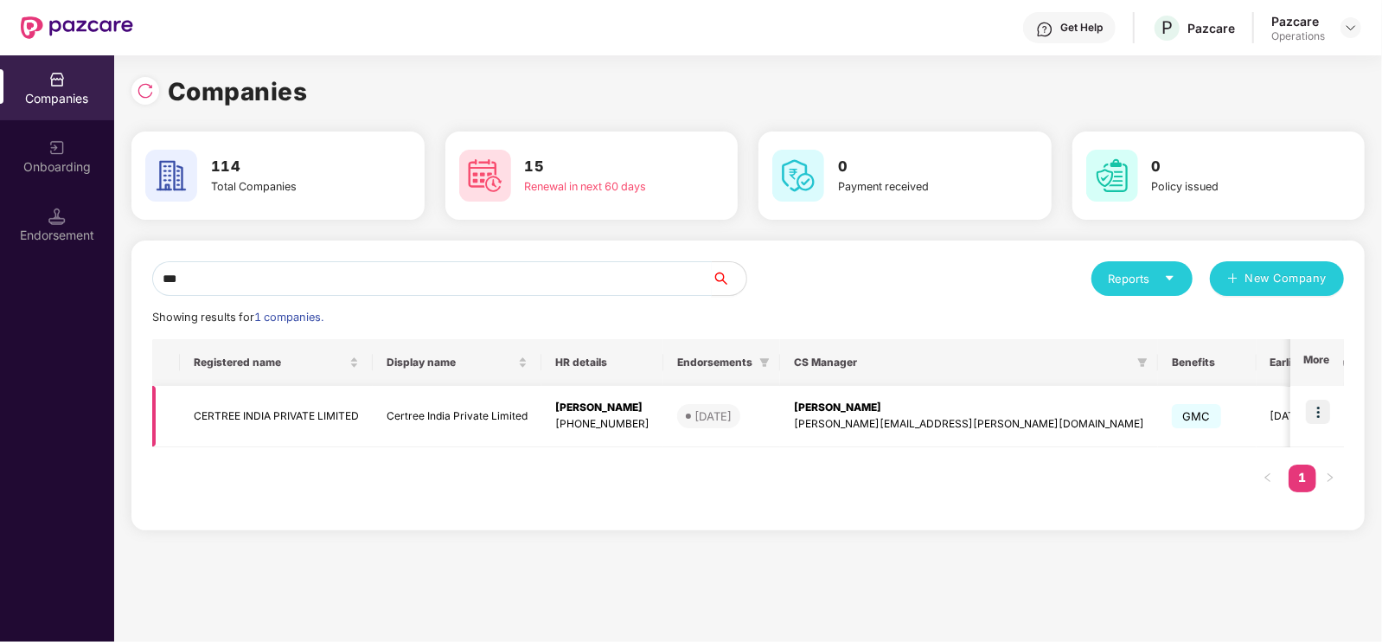
type input "***"
click at [317, 424] on td "CERTREE INDIA PRIVATE LIMITED" at bounding box center [276, 416] width 193 height 61
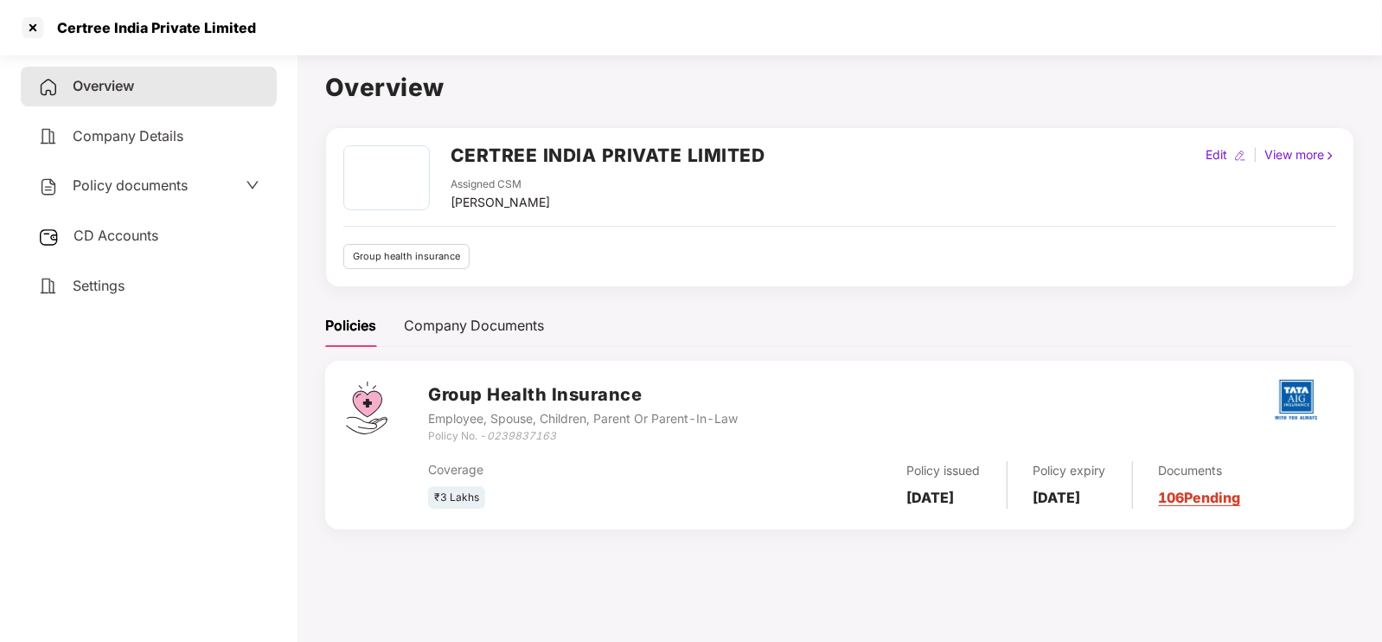
click at [161, 170] on div "Policy documents" at bounding box center [149, 186] width 256 height 40
drag, startPoint x: 159, startPoint y: 182, endPoint x: 161, endPoint y: 170, distance: 12.2
click at [161, 170] on div "Policy documents" at bounding box center [149, 186] width 256 height 40
click at [164, 188] on span "Policy documents" at bounding box center [130, 184] width 115 height 17
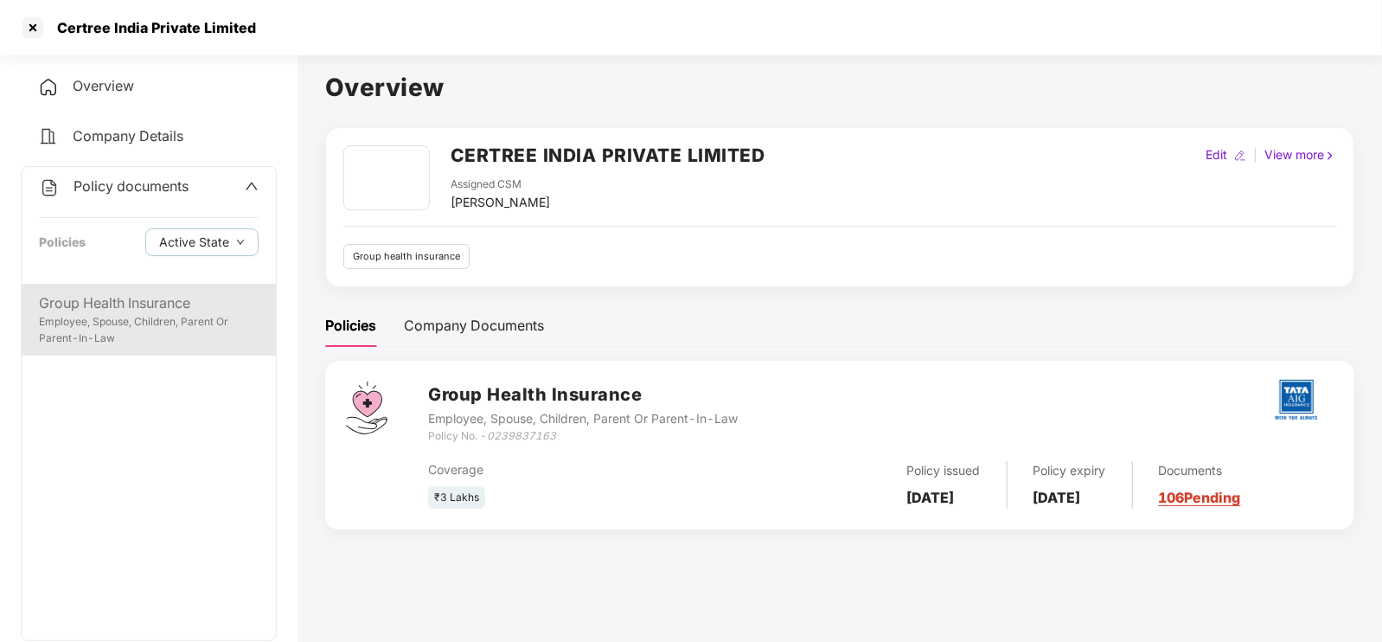
click at [68, 308] on div "Group Health Insurance" at bounding box center [149, 303] width 220 height 22
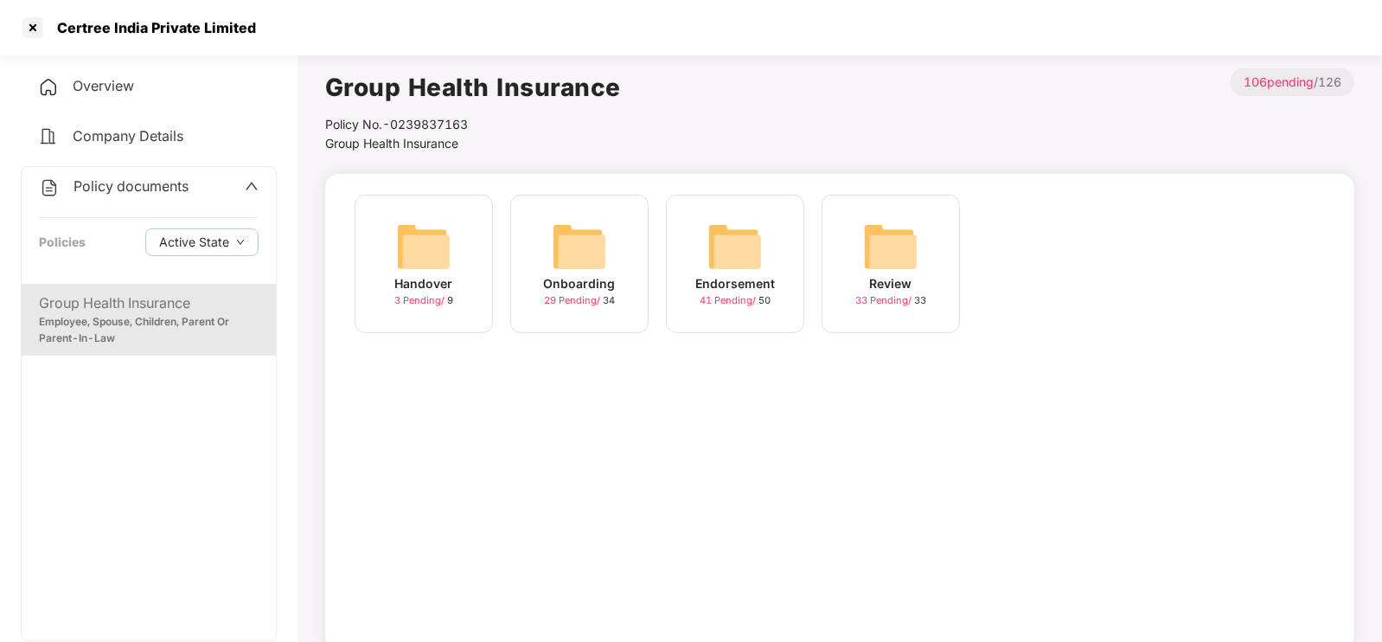
click at [739, 284] on div "Endorsement" at bounding box center [735, 283] width 80 height 19
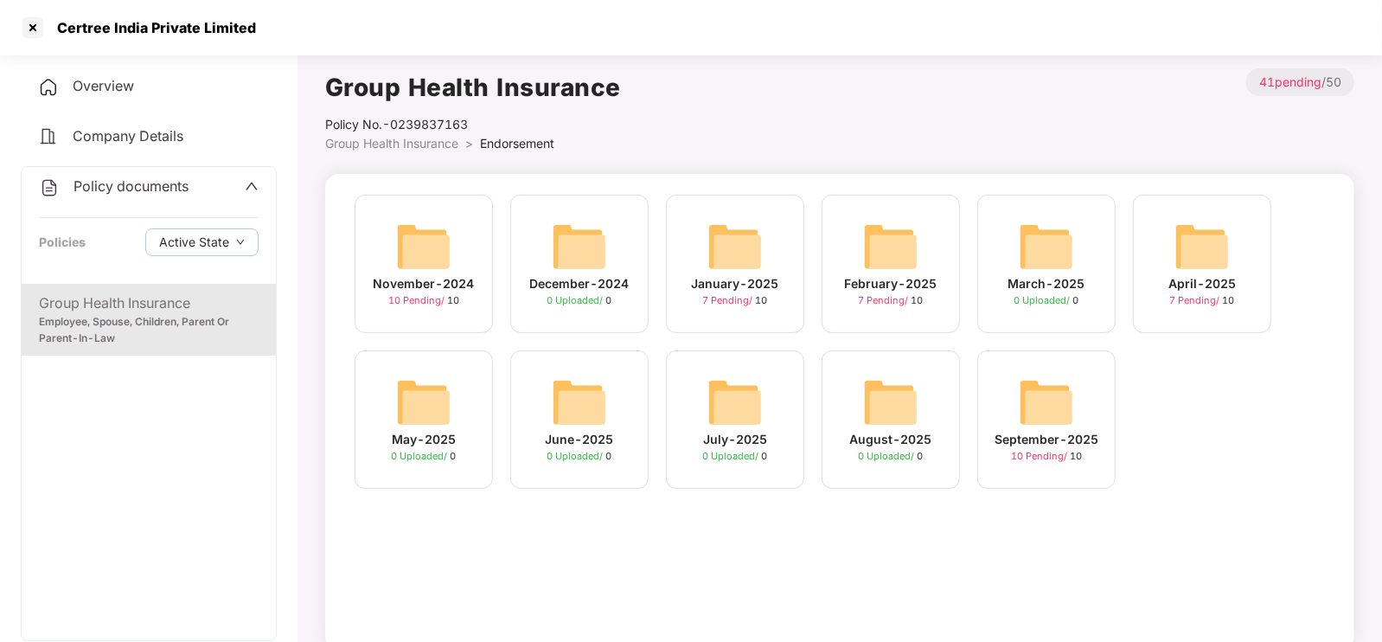
click at [1042, 418] on img at bounding box center [1046, 401] width 55 height 55
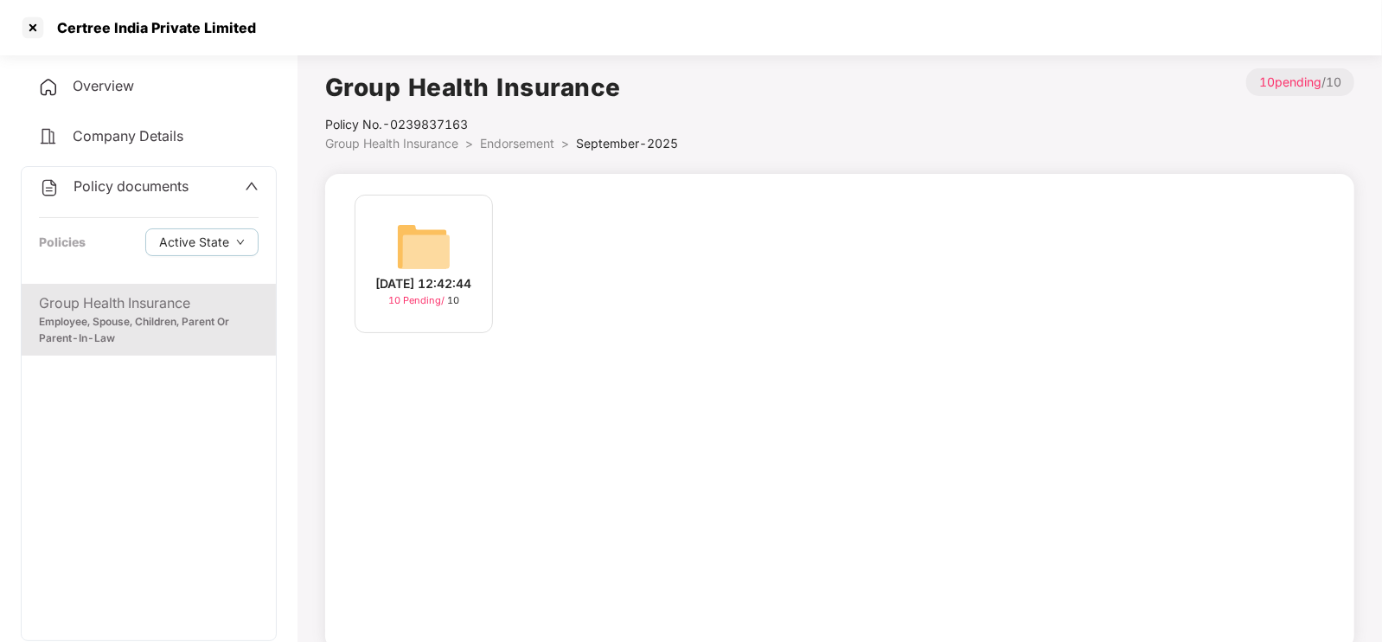
click at [466, 287] on div "[DATE] 12:42:44" at bounding box center [424, 283] width 96 height 19
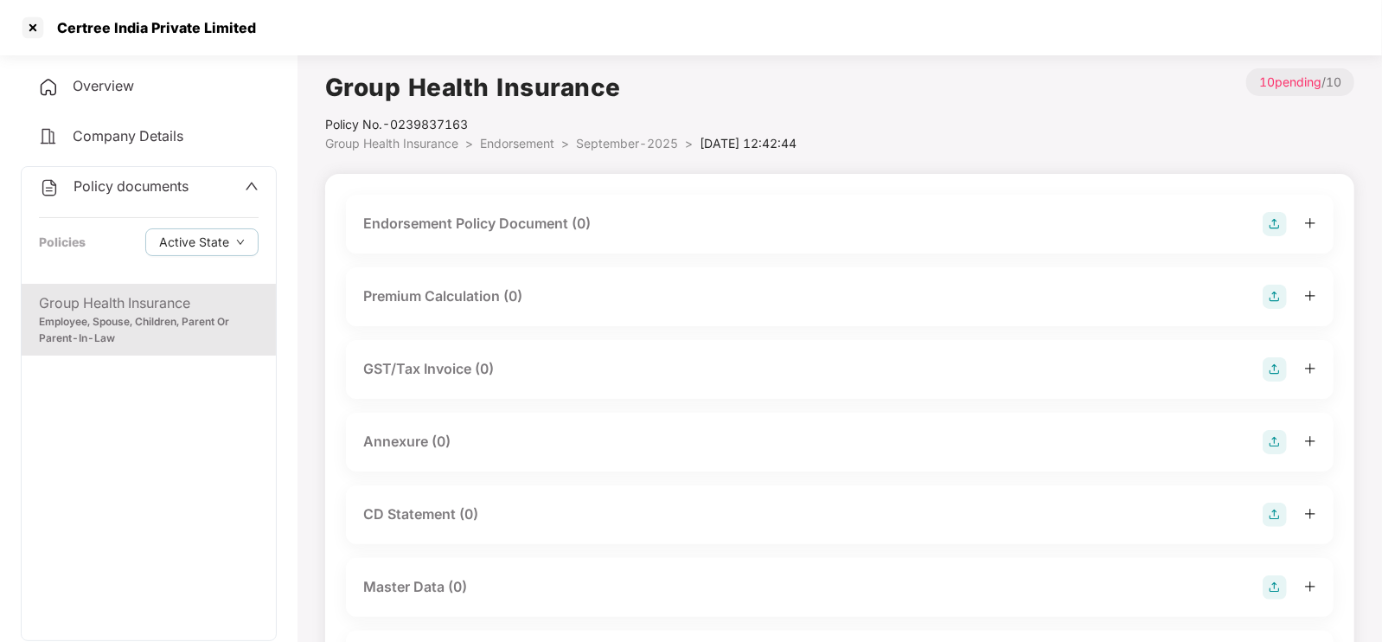
click at [615, 217] on div "Endorsement Policy Document (0)" at bounding box center [839, 224] width 953 height 24
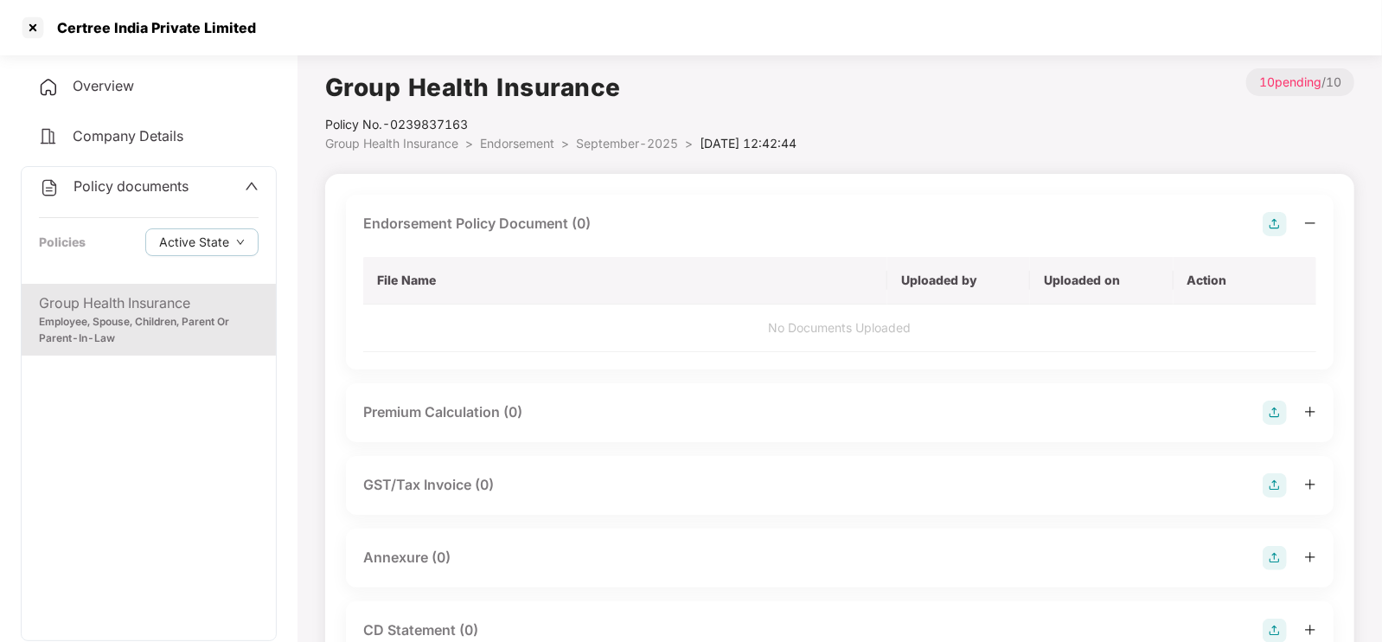
click at [1274, 225] on img at bounding box center [1274, 224] width 24 height 24
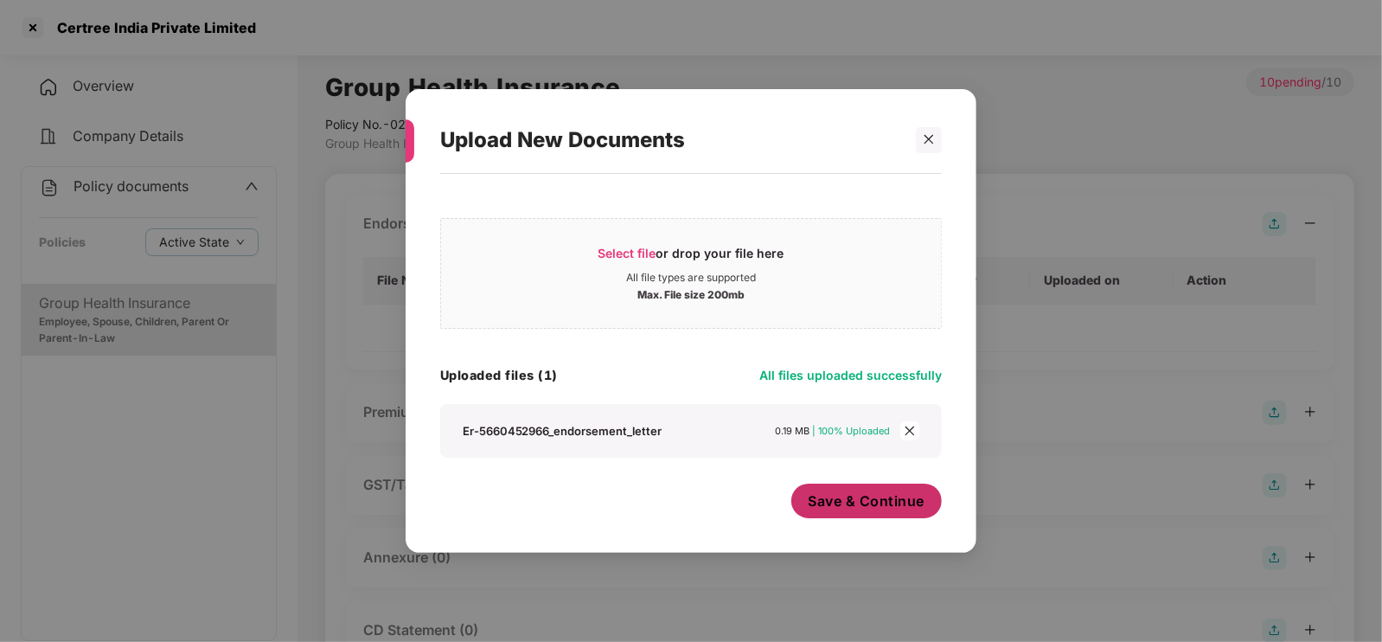
click at [879, 495] on span "Save & Continue" at bounding box center [866, 500] width 117 height 19
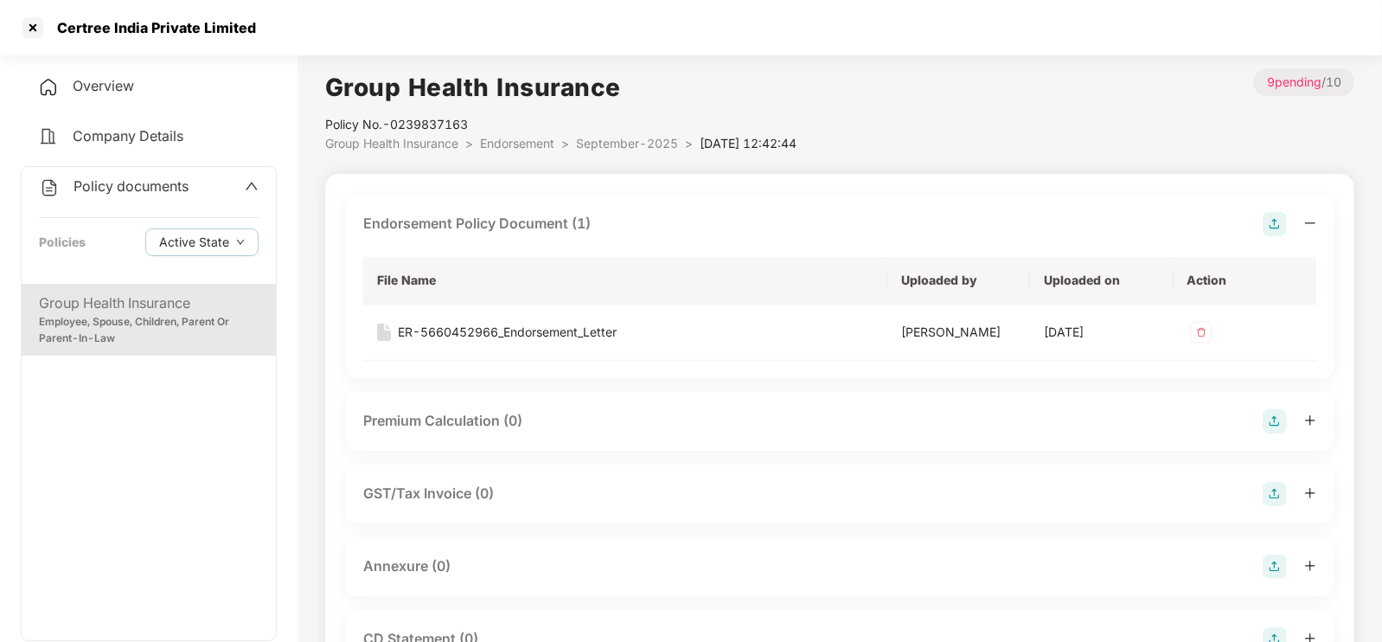
click at [461, 565] on div "Annexure (0)" at bounding box center [839, 566] width 953 height 24
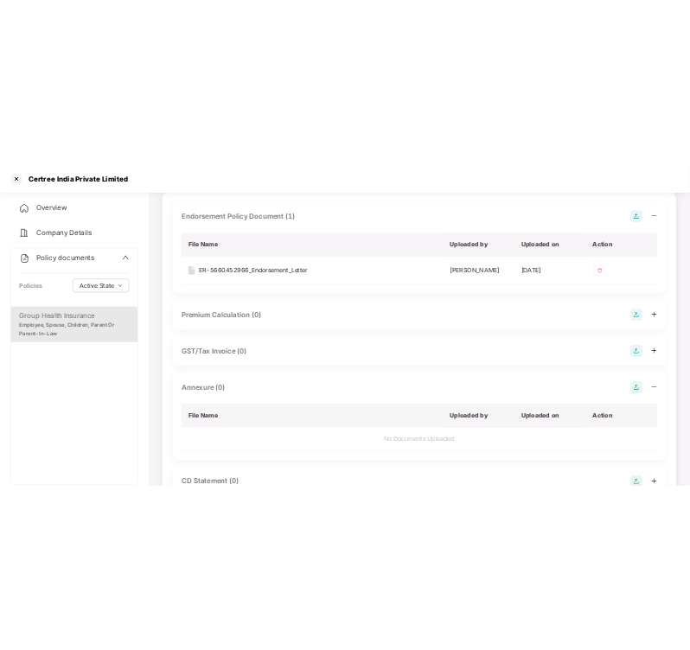
scroll to position [121, 0]
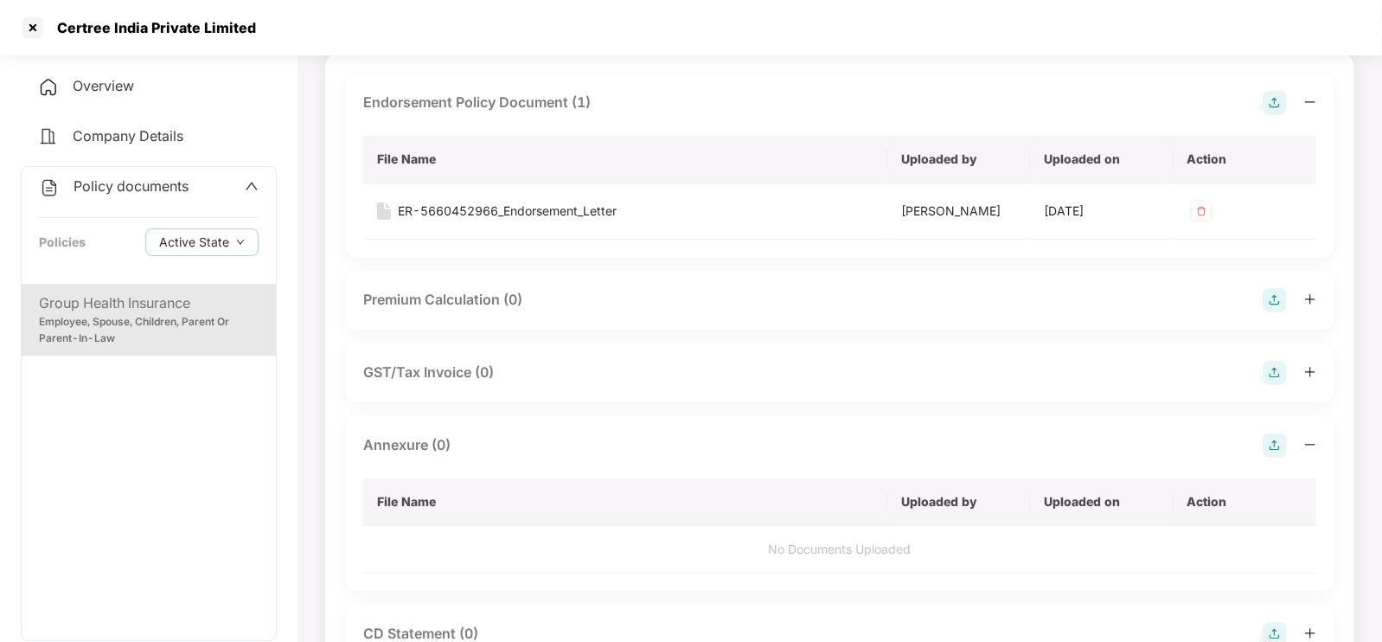
click at [886, 368] on div "GST/Tax Invoice (0)" at bounding box center [839, 373] width 953 height 24
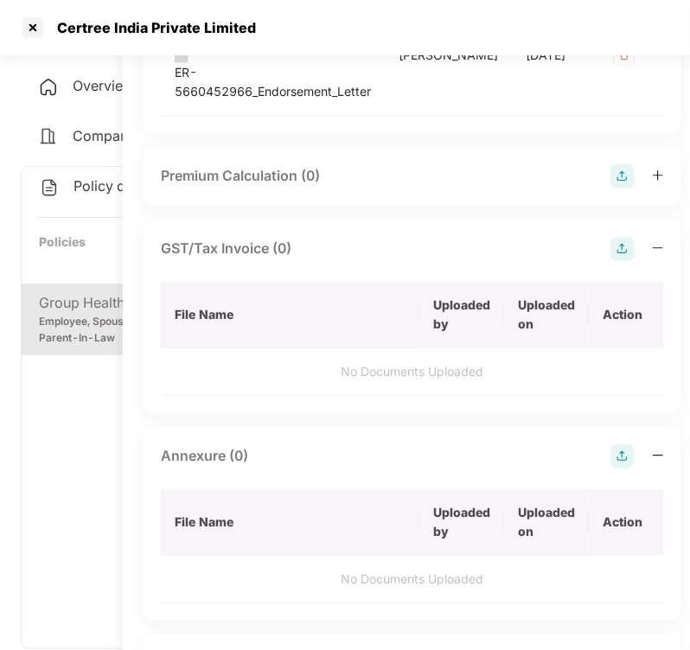
scroll to position [490, 202]
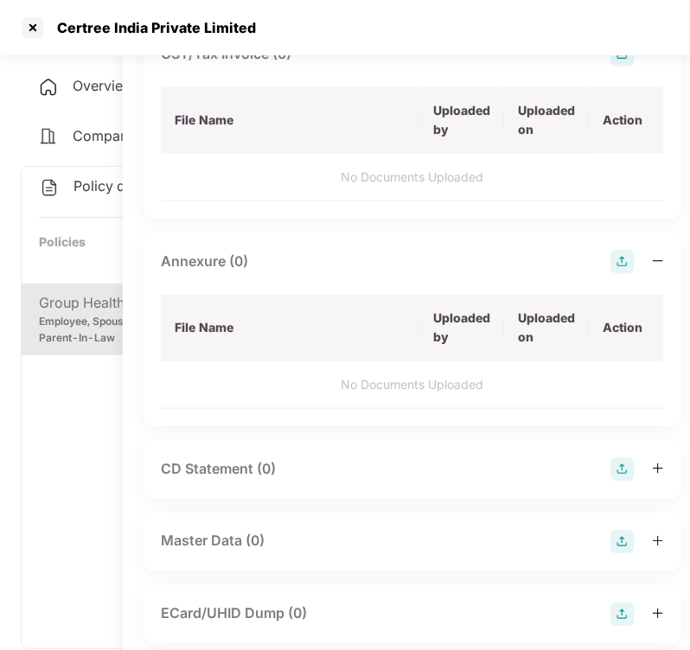
click at [610, 274] on img at bounding box center [622, 262] width 24 height 24
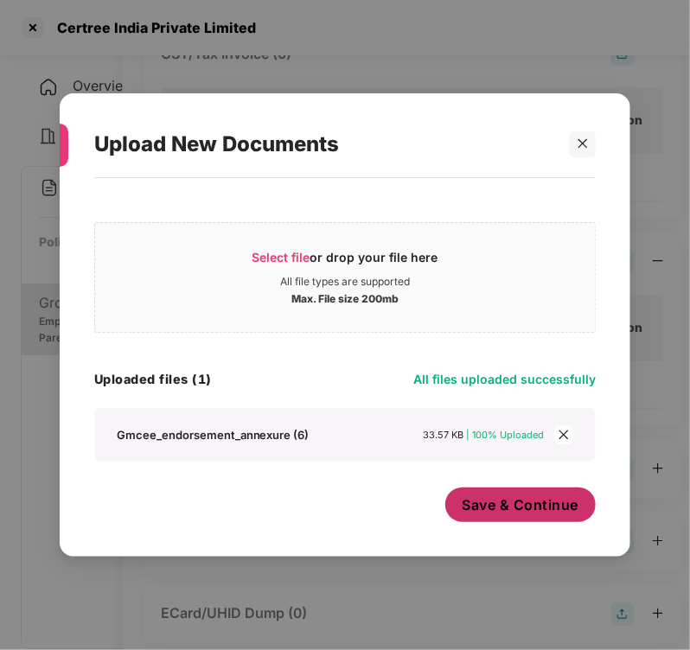
click at [541, 507] on span "Save & Continue" at bounding box center [521, 504] width 117 height 19
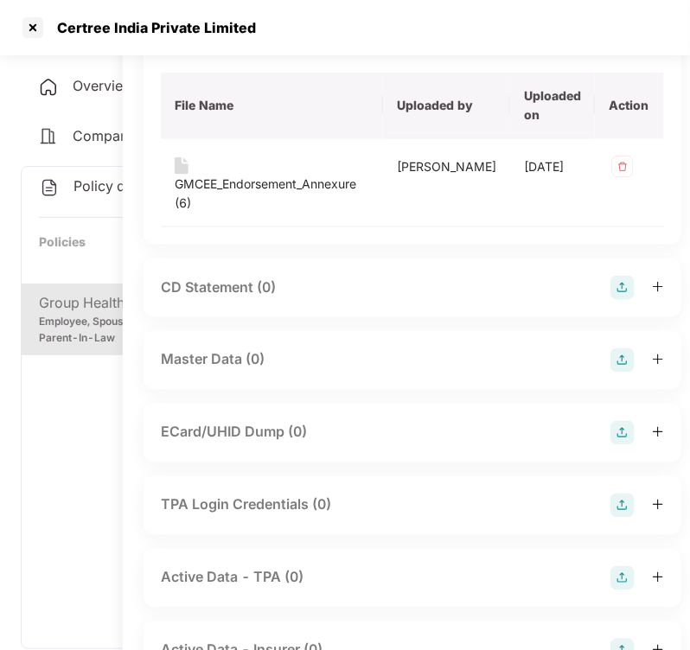
scroll to position [715, 202]
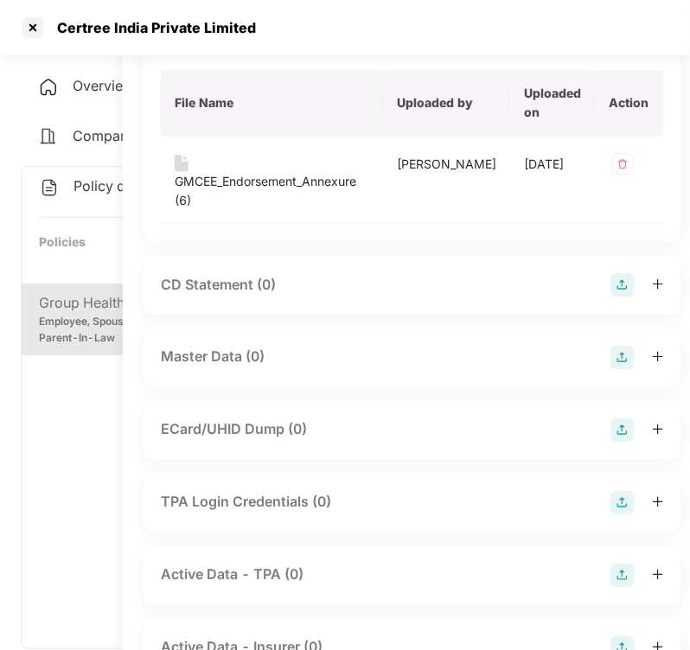
click at [406, 370] on div "Master Data (0)" at bounding box center [412, 358] width 503 height 24
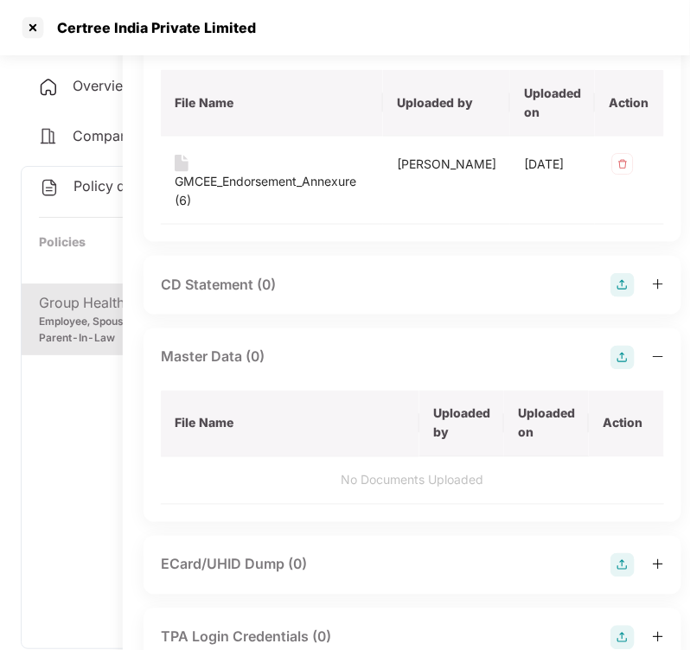
click at [610, 370] on img at bounding box center [622, 358] width 24 height 24
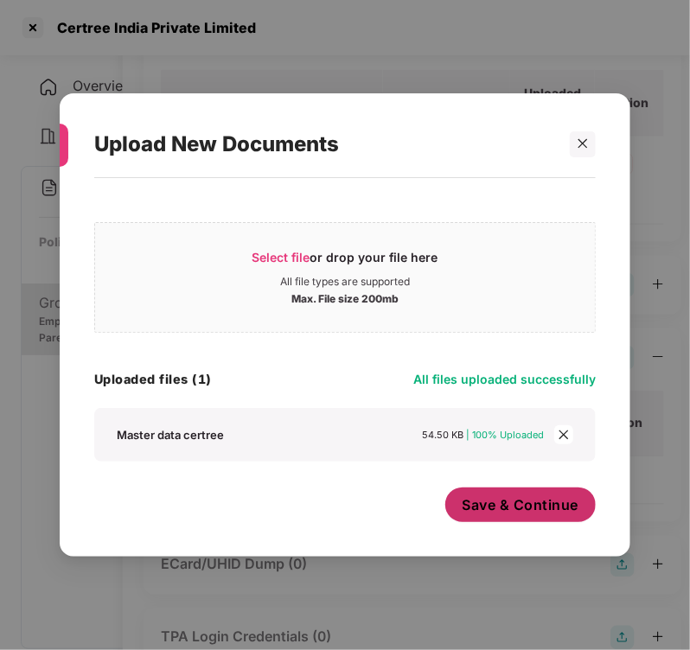
click at [522, 505] on span "Save & Continue" at bounding box center [521, 504] width 117 height 19
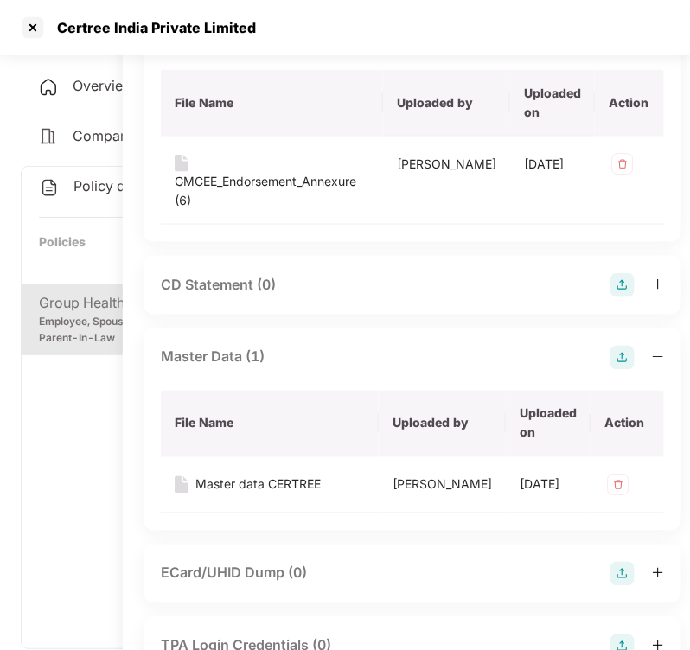
scroll to position [974, 202]
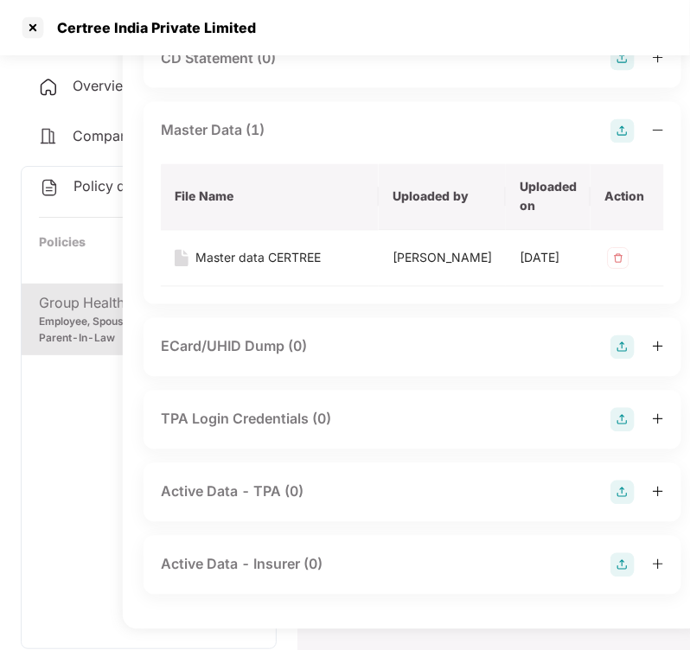
click at [39, 112] on div "Overview Company Details Policy documents Policies Active State Group Health In…" at bounding box center [149, 408] width 256 height 682
click at [35, 32] on div at bounding box center [33, 28] width 28 height 28
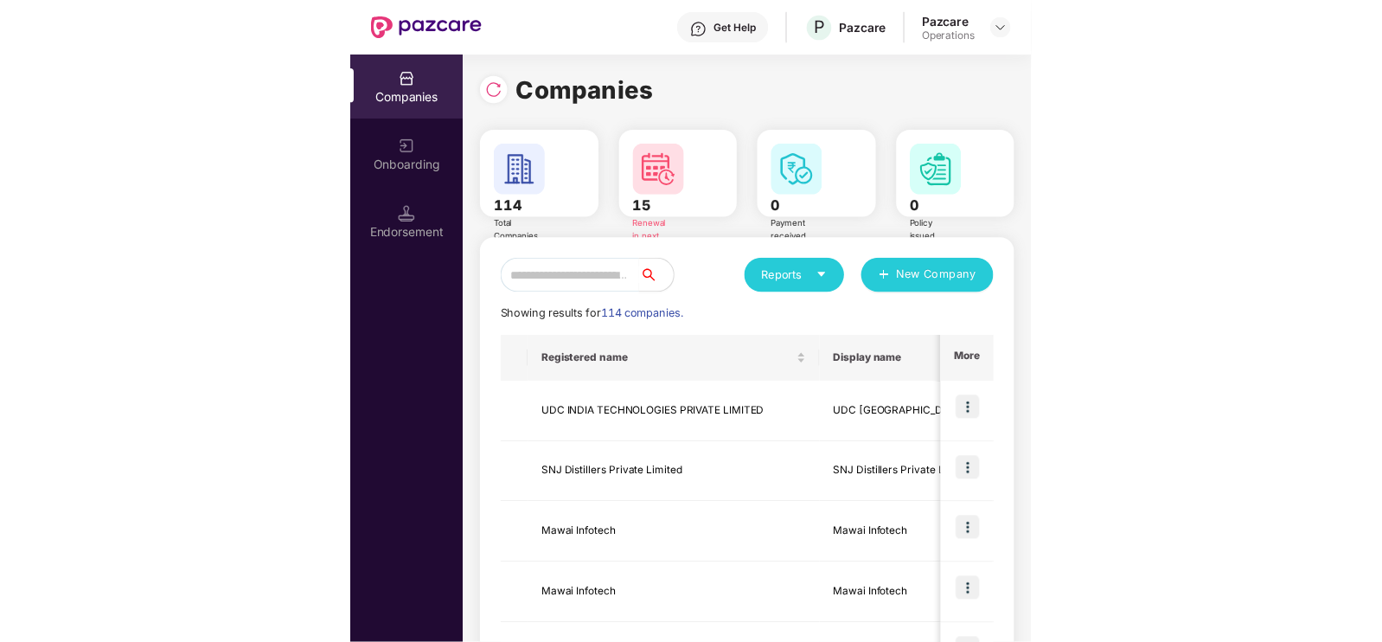
scroll to position [0, 1]
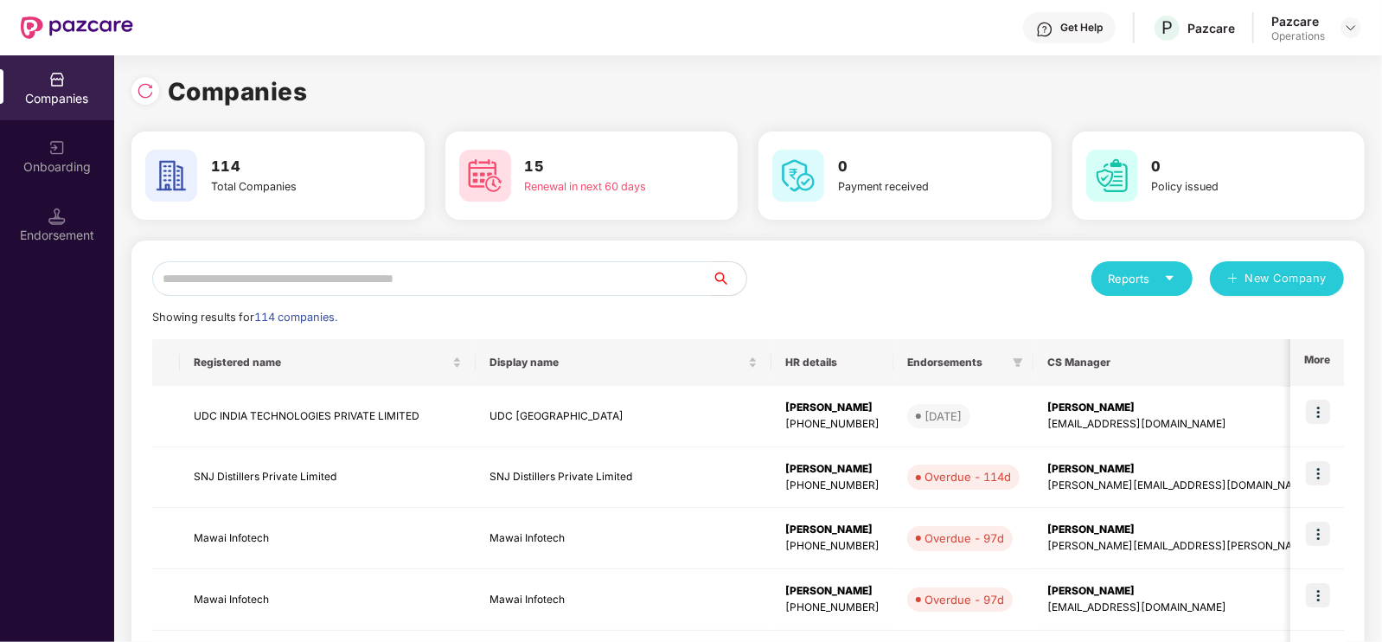
click at [366, 284] on input "text" at bounding box center [431, 278] width 559 height 35
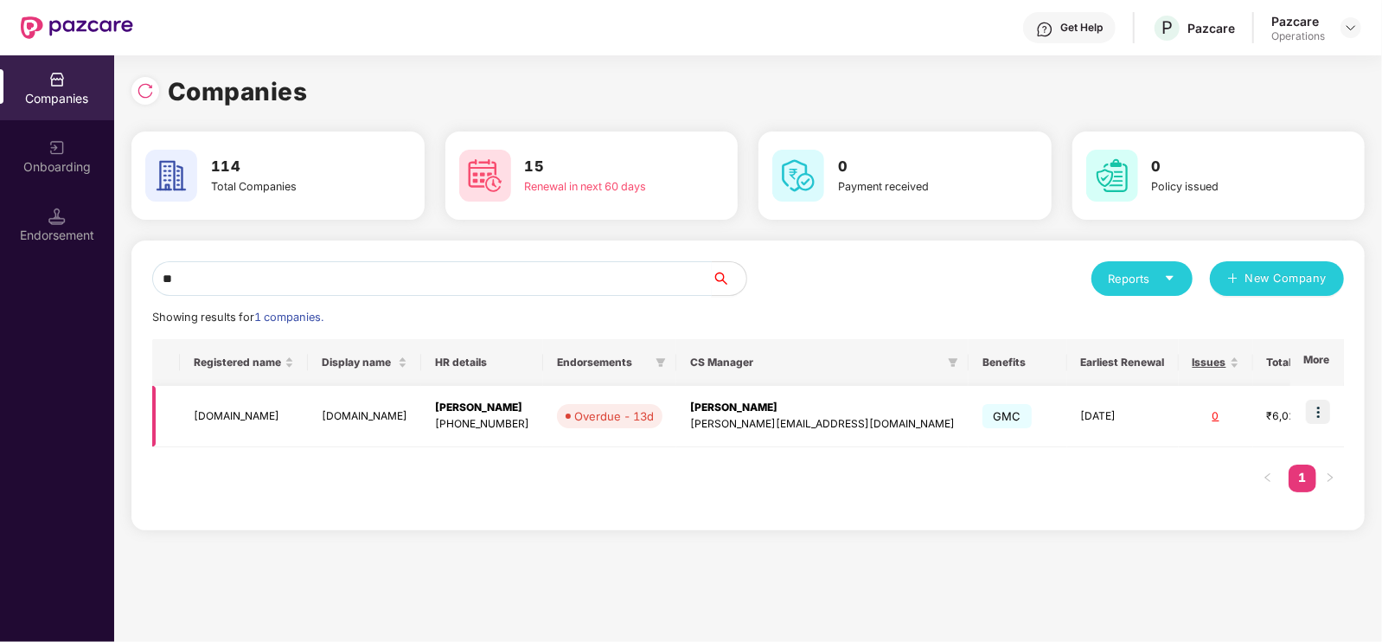
type input "**"
click at [252, 416] on td "[DOMAIN_NAME]" at bounding box center [244, 416] width 128 height 61
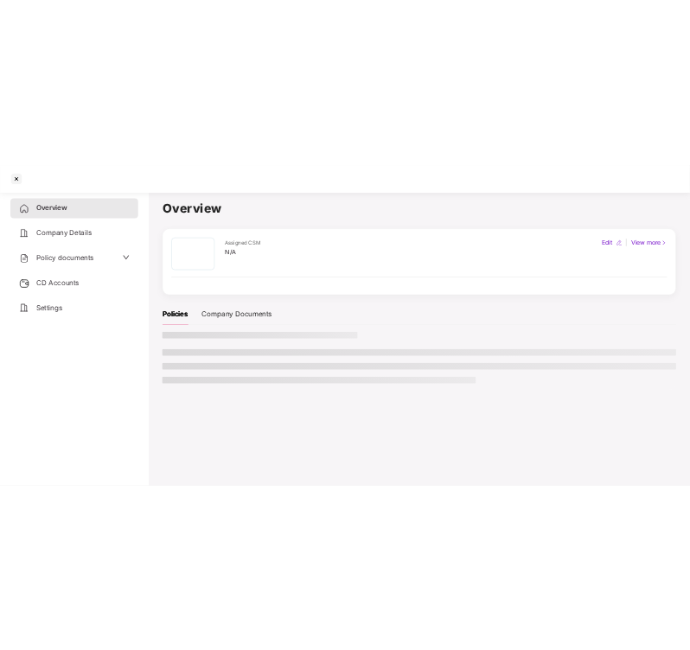
scroll to position [0, 0]
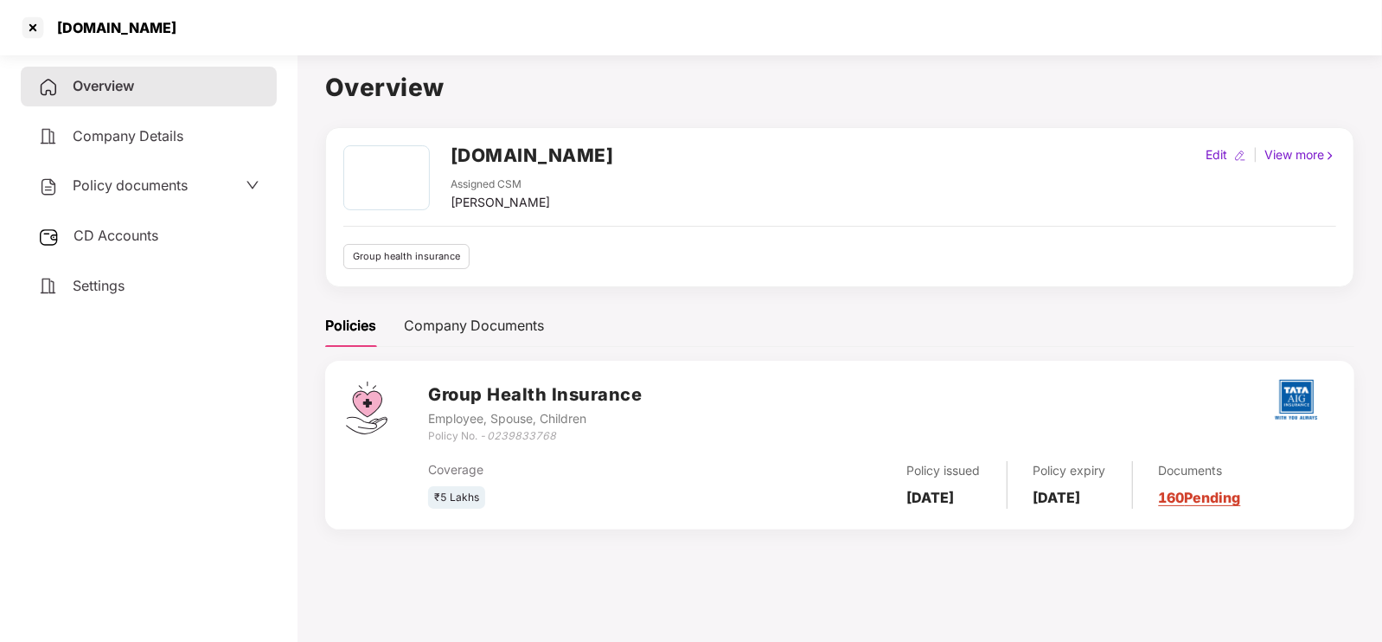
click at [146, 176] on div "Policy documents" at bounding box center [113, 186] width 150 height 22
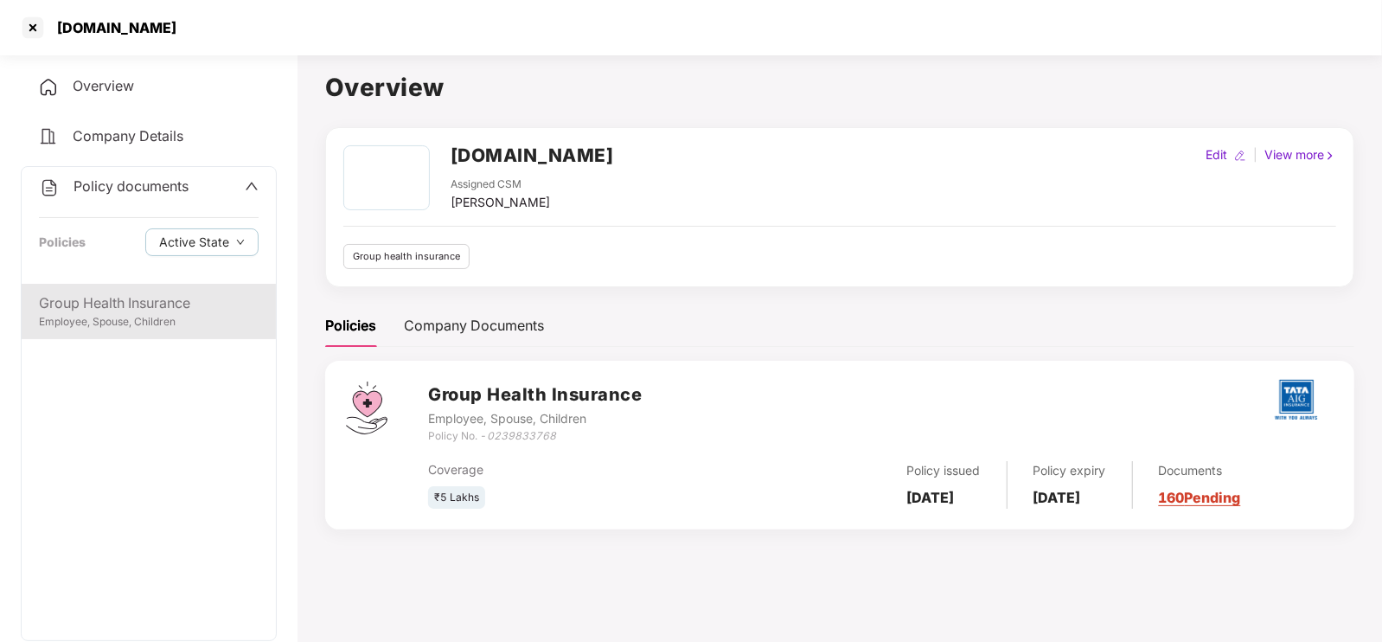
click at [99, 304] on div "Group Health Insurance" at bounding box center [149, 303] width 220 height 22
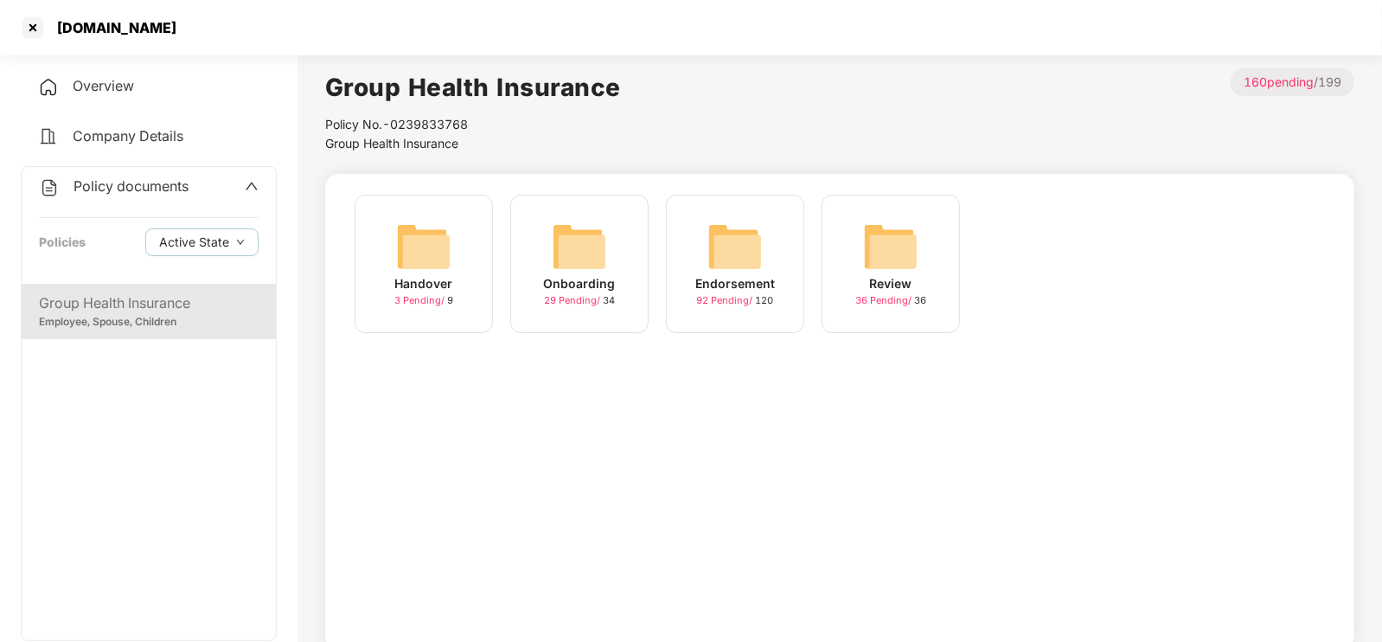
click at [716, 267] on img at bounding box center [734, 246] width 55 height 55
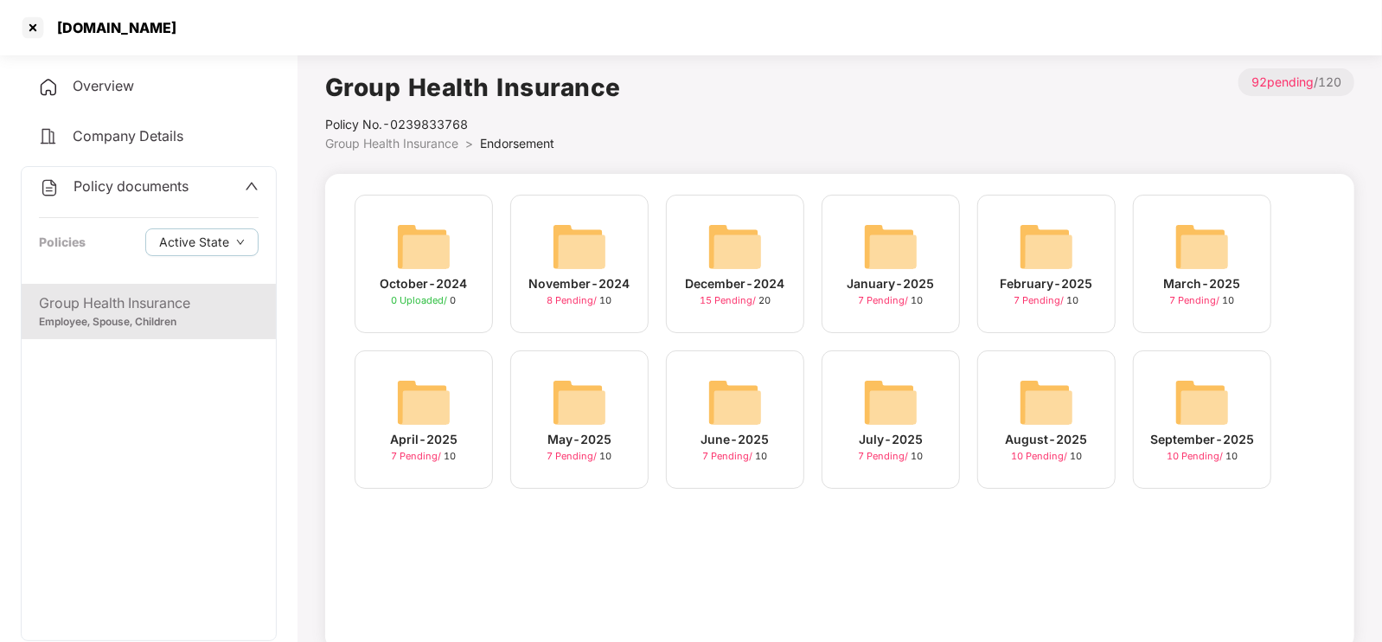
drag, startPoint x: 1193, startPoint y: 404, endPoint x: 1140, endPoint y: 385, distance: 56.1
click at [1140, 385] on div "September-2025 10 Pending / 10" at bounding box center [1202, 419] width 138 height 138
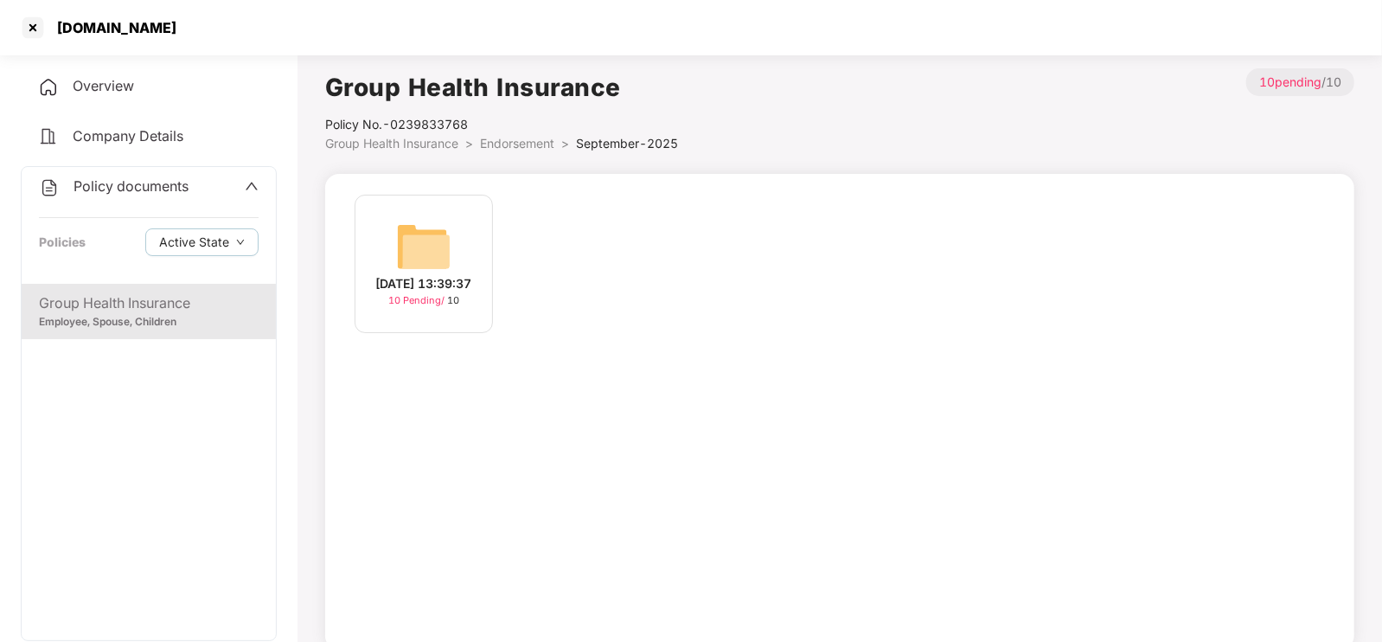
click at [417, 248] on img at bounding box center [423, 246] width 55 height 55
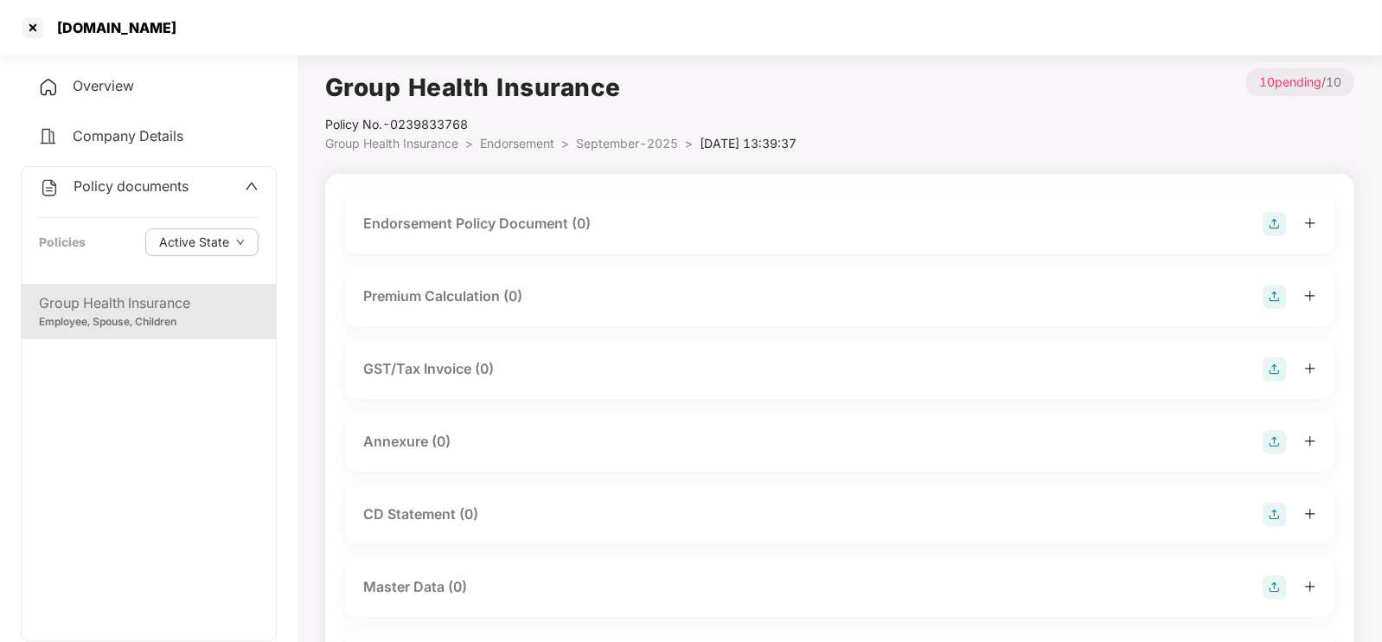
click at [536, 234] on div "Endorsement Policy Document (0)" at bounding box center [476, 224] width 227 height 22
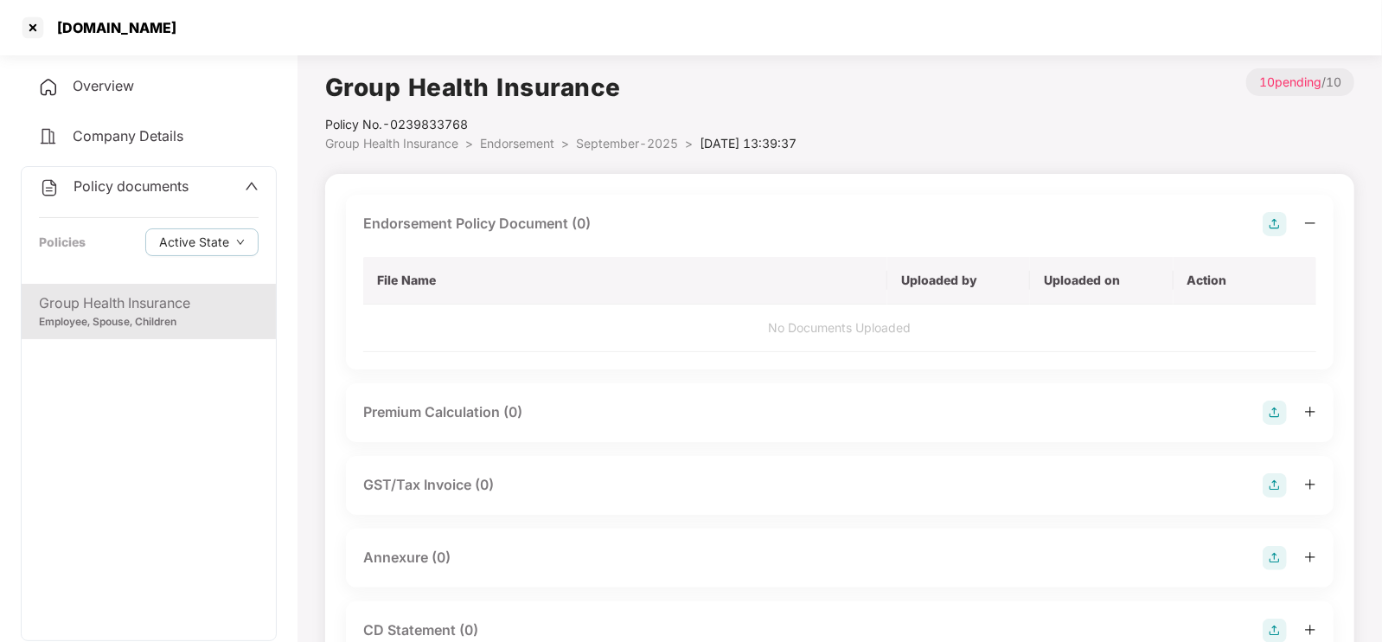
click at [1273, 222] on img at bounding box center [1274, 224] width 24 height 24
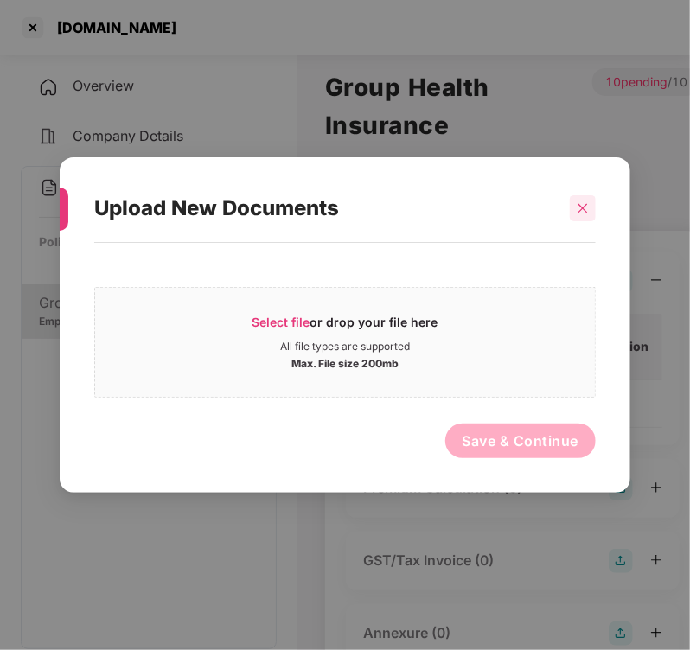
click at [584, 214] on div at bounding box center [583, 208] width 26 height 26
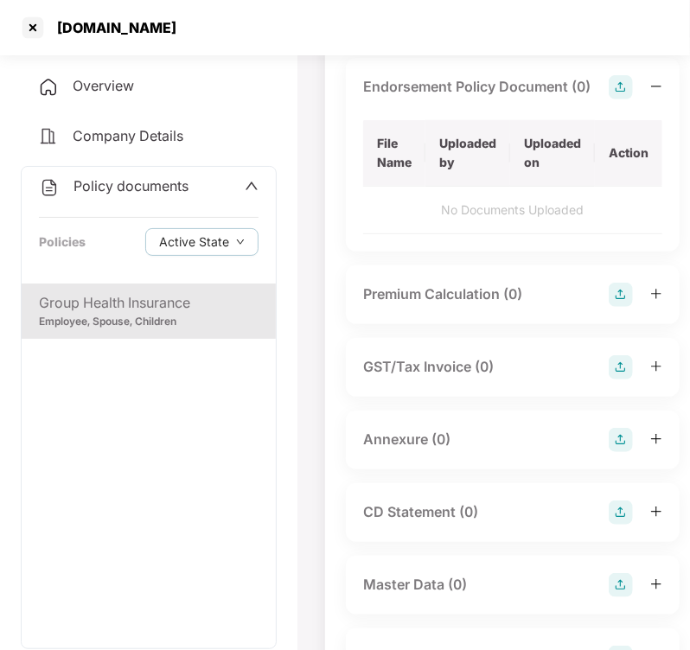
scroll to position [252, 0]
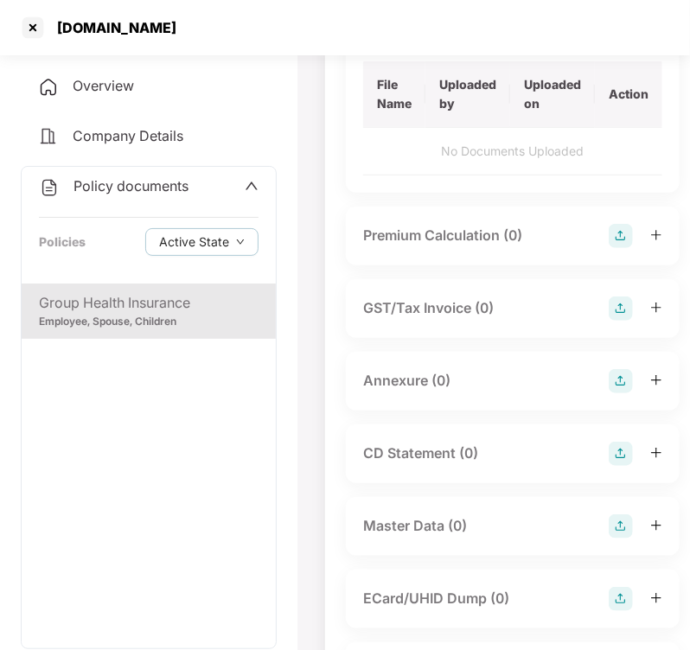
click at [480, 514] on div "Master Data (0)" at bounding box center [512, 526] width 299 height 24
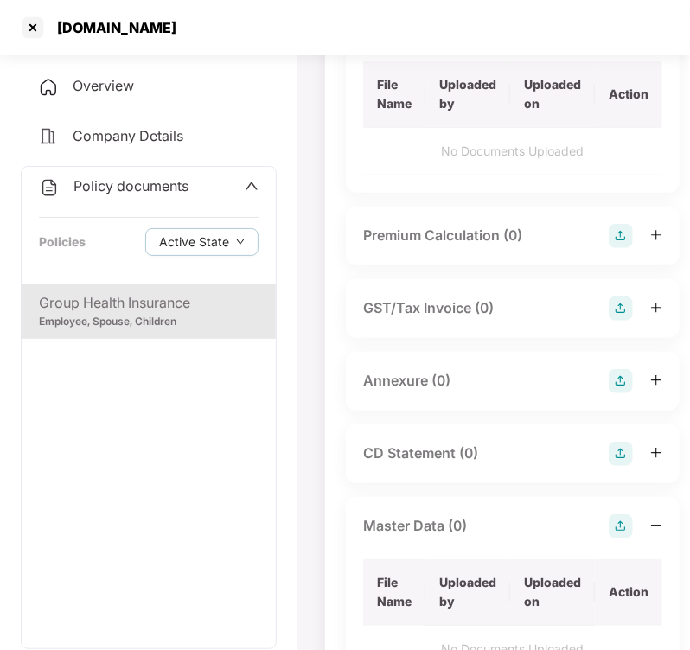
click at [625, 514] on img at bounding box center [621, 526] width 24 height 24
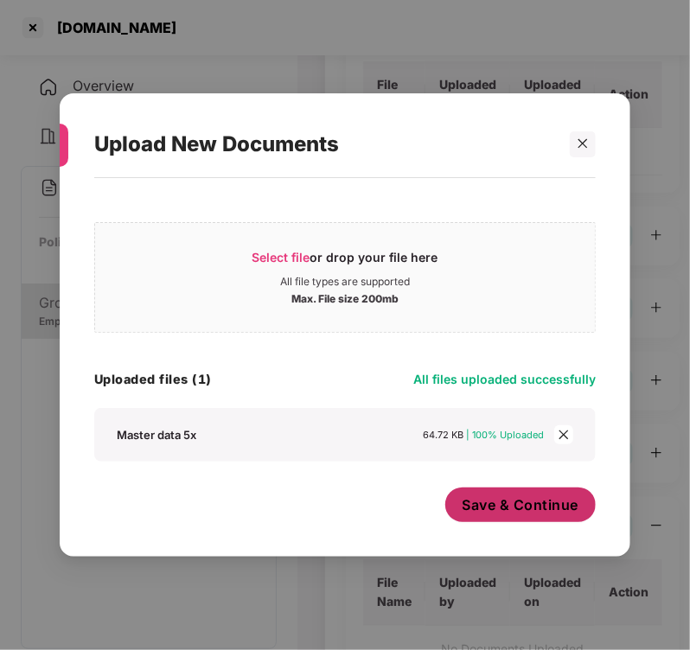
click at [515, 509] on span "Save & Continue" at bounding box center [521, 504] width 117 height 19
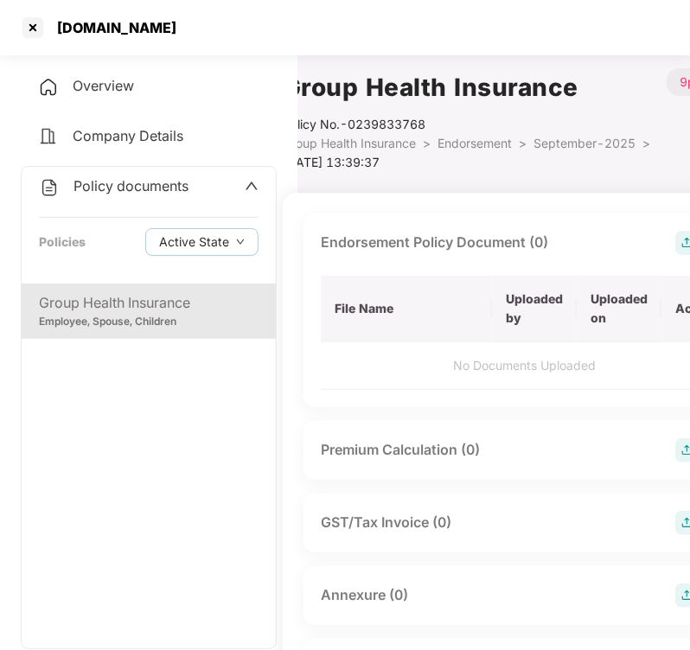
scroll to position [0, 0]
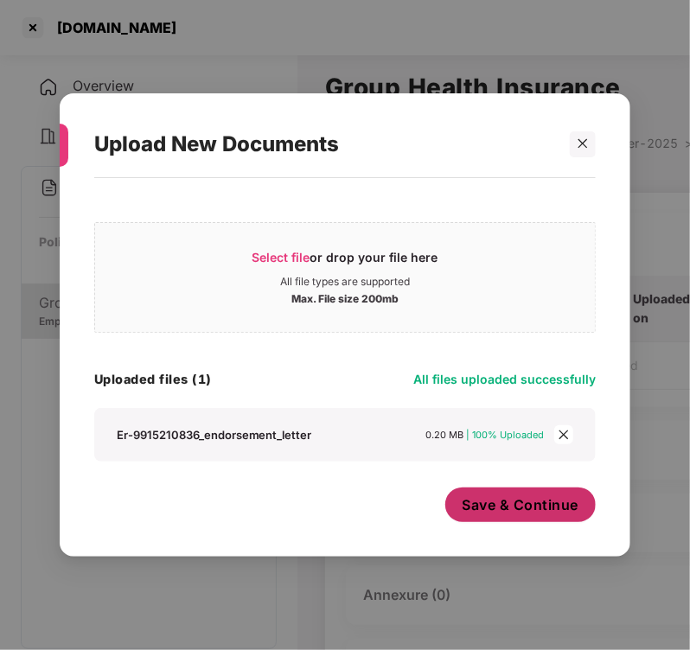
click at [521, 509] on span "Save & Continue" at bounding box center [521, 504] width 117 height 19
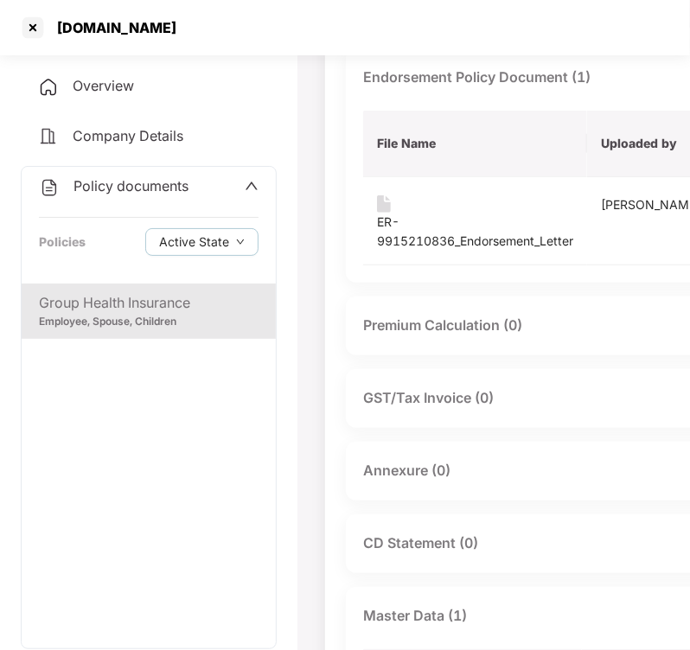
scroll to position [151, 0]
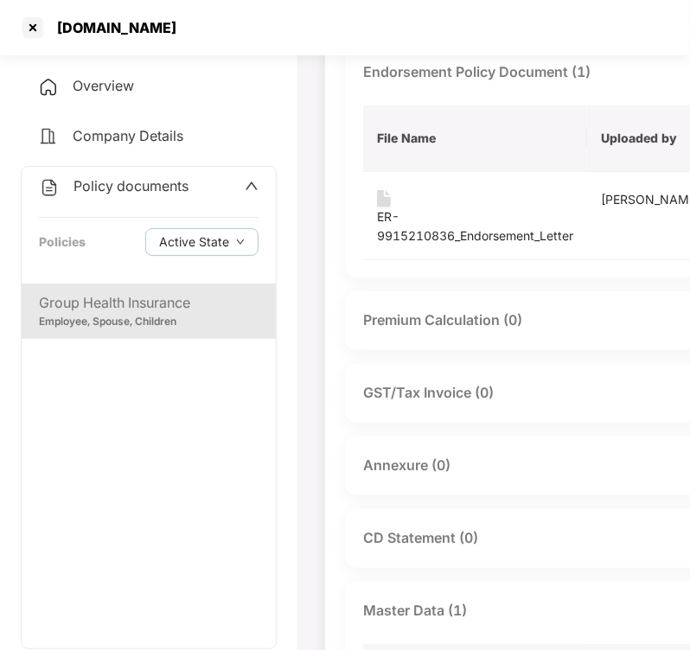
click at [418, 476] on div "Annexure (0)" at bounding box center [406, 466] width 87 height 22
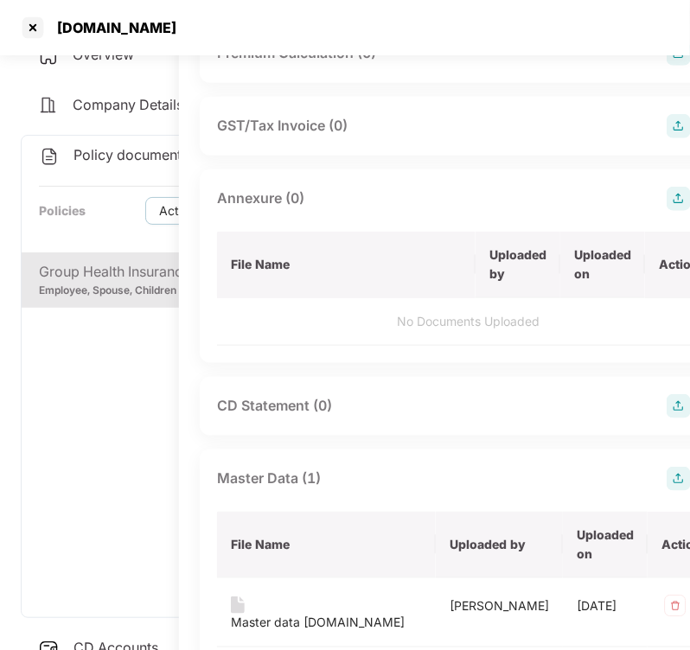
scroll to position [418, 147]
click at [666, 211] on img at bounding box center [678, 199] width 24 height 24
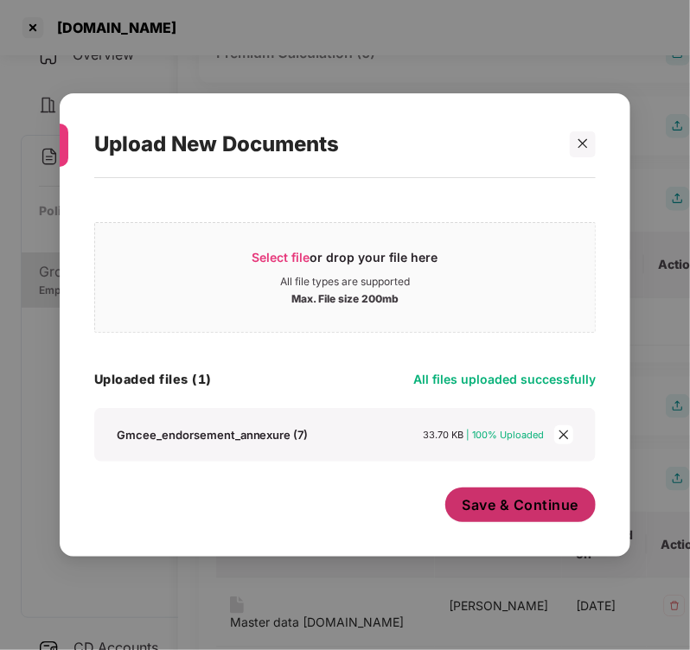
click at [510, 508] on span "Save & Continue" at bounding box center [521, 504] width 117 height 19
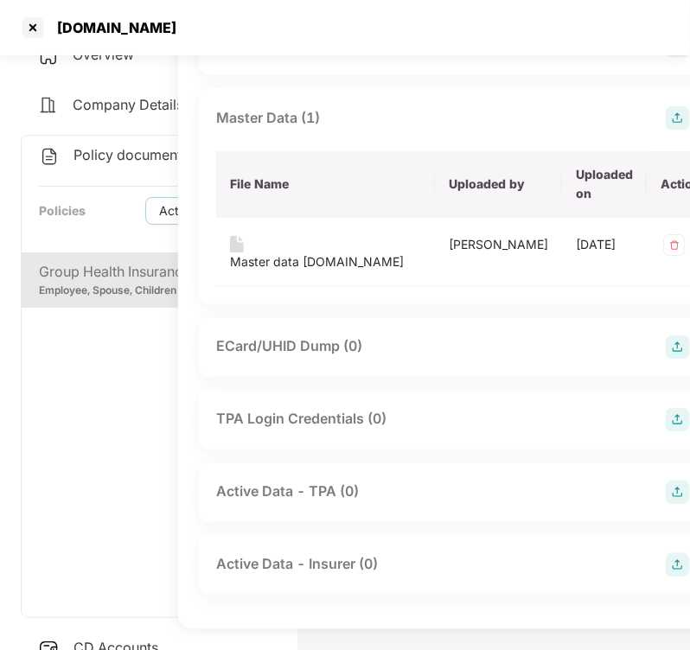
scroll to position [0, 0]
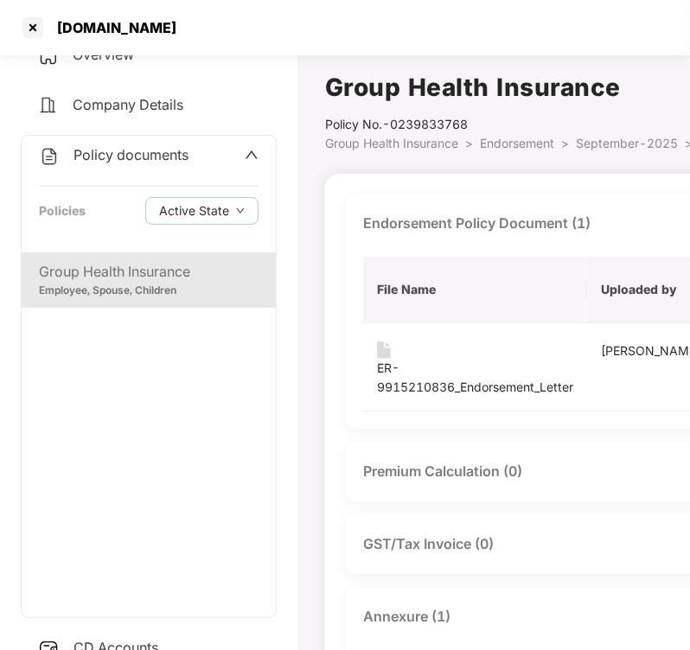
click at [259, 399] on div "Group Health Insurance Employee, Spouse, Children" at bounding box center [149, 434] width 254 height 365
click at [42, 35] on div at bounding box center [33, 28] width 28 height 28
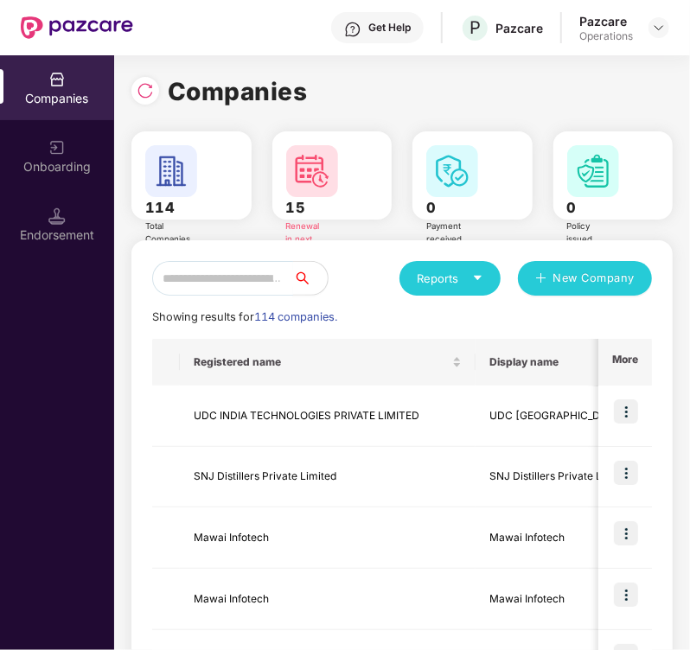
click at [223, 274] on input "text" at bounding box center [222, 278] width 141 height 35
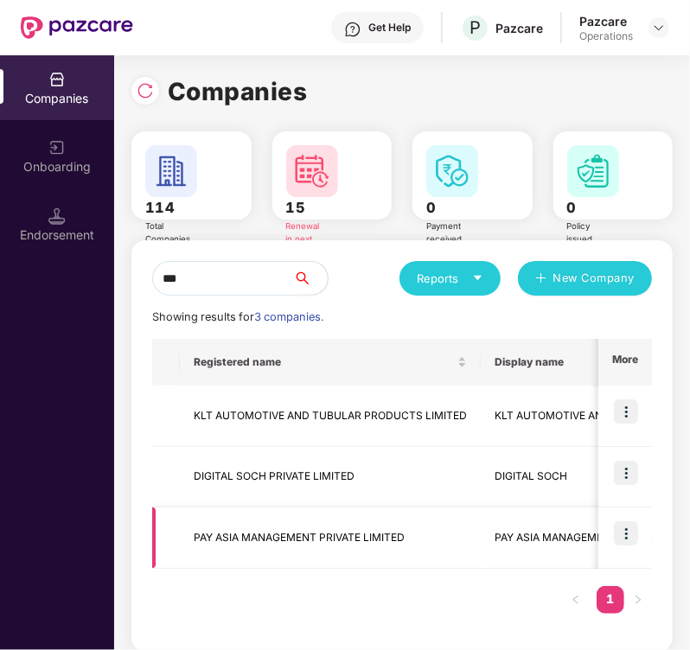
type input "***"
click at [223, 542] on td "PAY ASIA MANAGEMENT PRIVATE LIMITED" at bounding box center [330, 538] width 301 height 61
